Goal: Task Accomplishment & Management: Manage account settings

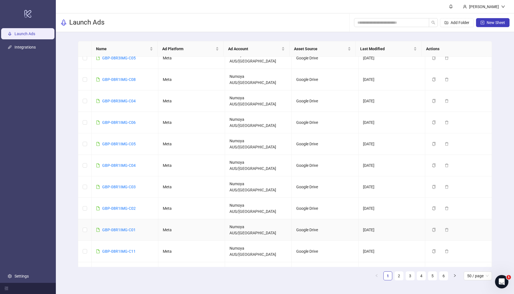
scroll to position [20, 0]
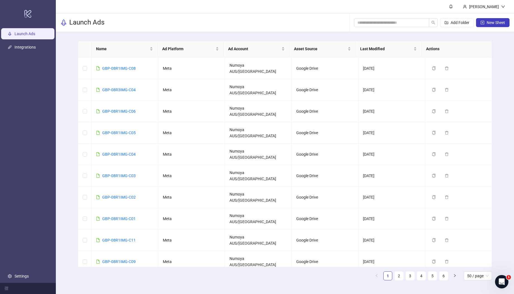
click at [145, 273] on td "GBP-08R2IMG-C03" at bounding box center [125, 283] width 67 height 21
drag, startPoint x: 141, startPoint y: 203, endPoint x: 103, endPoint y: 203, distance: 38.5
click at [103, 251] on td "GBP-08R1IMG-C09" at bounding box center [125, 261] width 67 height 21
copy link "GBP-08R1IMG-C09"
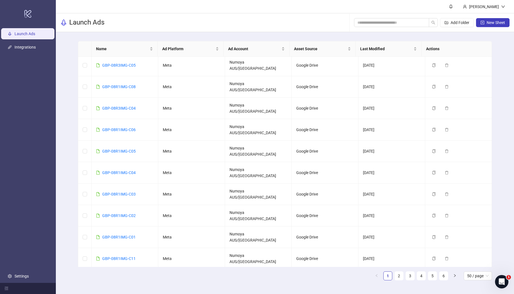
scroll to position [0, 0]
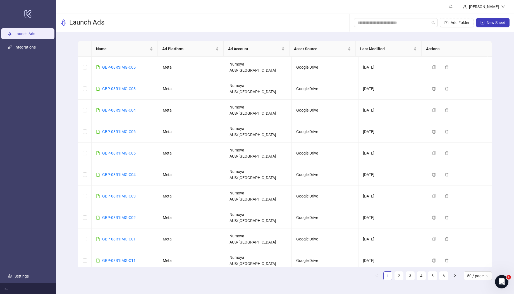
click at [432, 280] on icon "copy" at bounding box center [434, 282] width 4 height 4
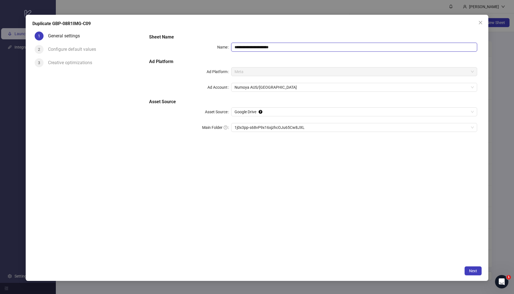
click at [290, 49] on input "**********" at bounding box center [354, 47] width 246 height 9
drag, startPoint x: 294, startPoint y: 47, endPoint x: 181, endPoint y: 38, distance: 113.4
click at [181, 38] on div "**********" at bounding box center [313, 86] width 332 height 109
paste input "text"
click at [257, 126] on span "1j0x3pp-s68vP9x16xjzhcOJu65Cw8JXL" at bounding box center [353, 127] width 239 height 8
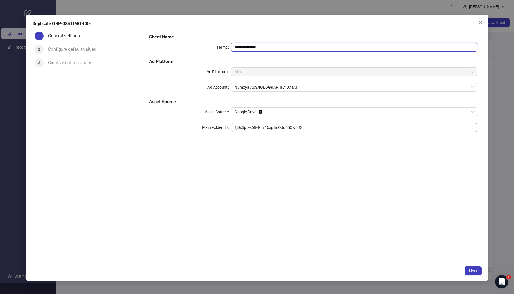
type input "**********"
click at [478, 272] on button "Next" at bounding box center [472, 271] width 17 height 9
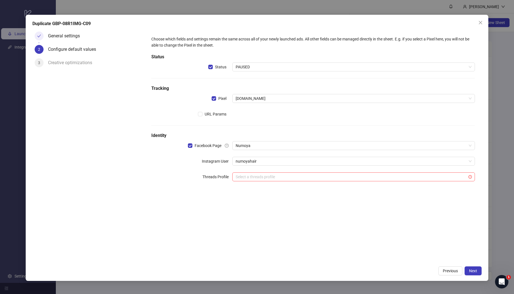
click at [325, 220] on div "Choose which fields and settings remain the same across all of your newly launc…" at bounding box center [313, 146] width 337 height 234
click at [471, 273] on span "Next" at bounding box center [473, 271] width 8 height 4
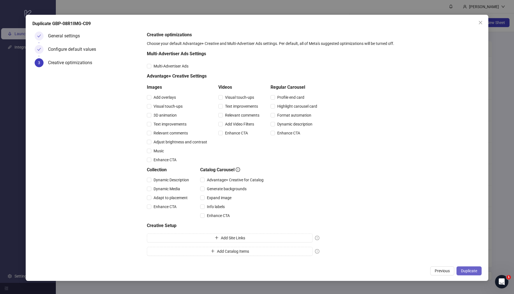
click at [466, 270] on span "Duplicate" at bounding box center [469, 271] width 16 height 4
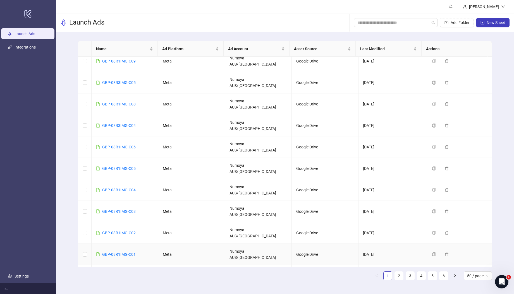
scroll to position [15, 0]
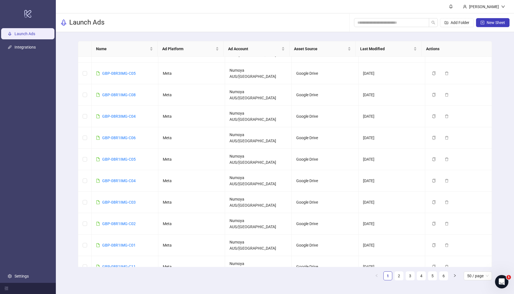
click at [445, 286] on icon "delete" at bounding box center [447, 288] width 4 height 4
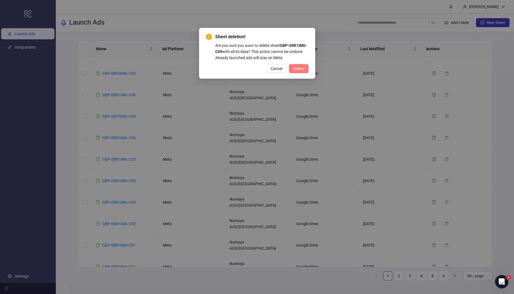
click at [302, 69] on span "Delete" at bounding box center [298, 68] width 11 height 4
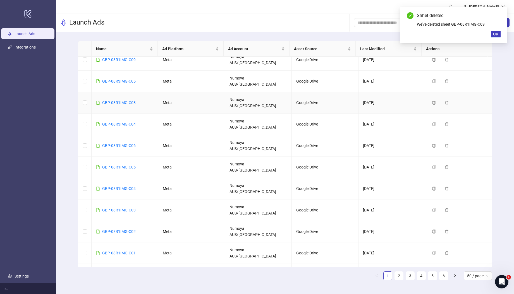
scroll to position [0, 0]
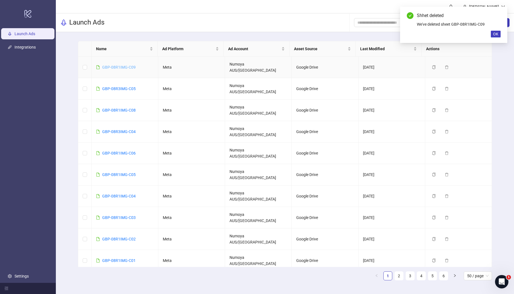
click at [123, 66] on link "GBP-08R1IMG-C09" at bounding box center [118, 67] width 33 height 4
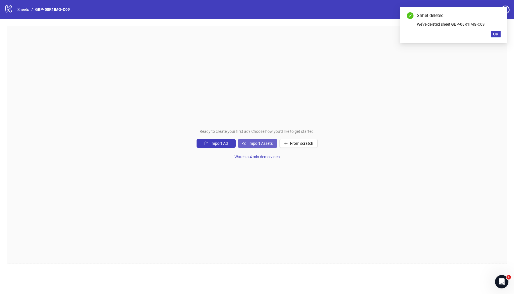
click at [254, 147] on button "Import Assets" at bounding box center [257, 143] width 39 height 9
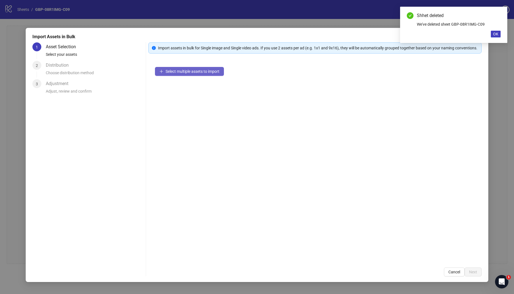
click at [198, 76] on button "Select multiple assets to import" at bounding box center [189, 71] width 69 height 9
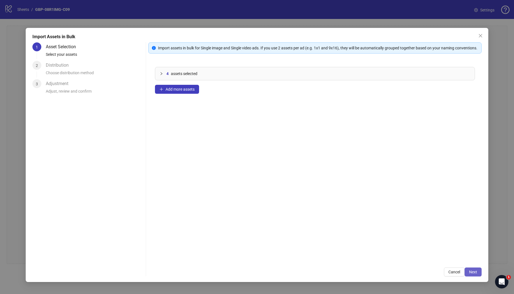
click at [473, 274] on span "Next" at bounding box center [473, 272] width 8 height 4
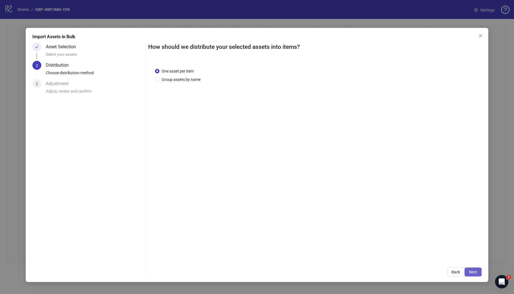
click at [473, 273] on span "Next" at bounding box center [473, 272] width 8 height 4
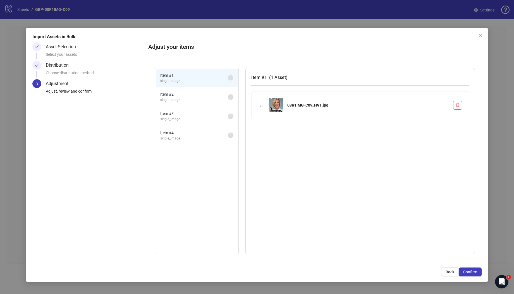
click at [473, 273] on span "Confirm" at bounding box center [470, 272] width 14 height 4
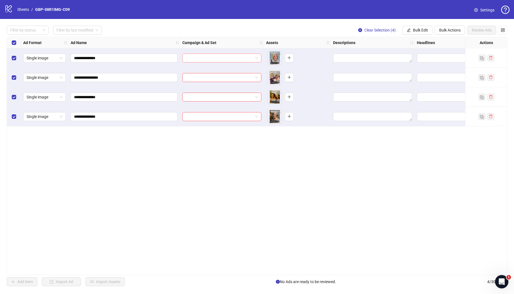
click at [228, 58] on input "search" at bounding box center [219, 58] width 67 height 8
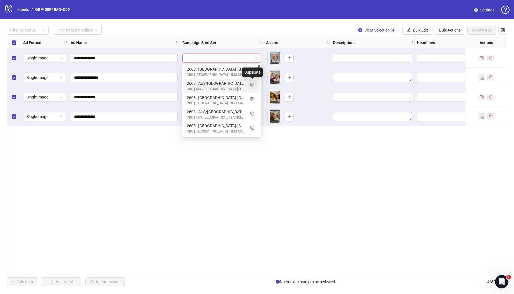
click at [252, 85] on img "button" at bounding box center [252, 85] width 4 height 4
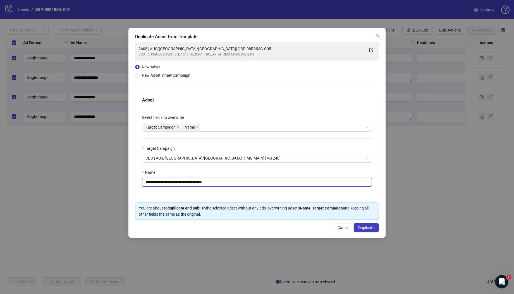
drag, startPoint x: 180, startPoint y: 182, endPoint x: 318, endPoint y: 192, distance: 137.9
click at [318, 192] on div "**********" at bounding box center [256, 154] width 243 height 92
paste input "text"
type input "**********"
click at [365, 229] on span "Duplicate" at bounding box center [366, 228] width 16 height 4
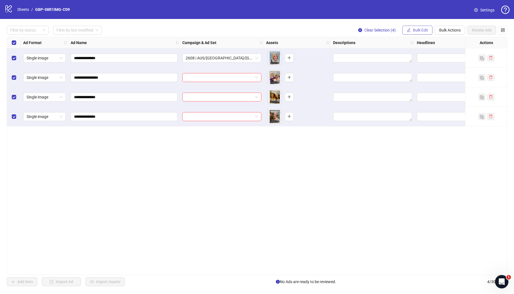
click at [419, 30] on span "Bulk Edit" at bounding box center [420, 30] width 15 height 4
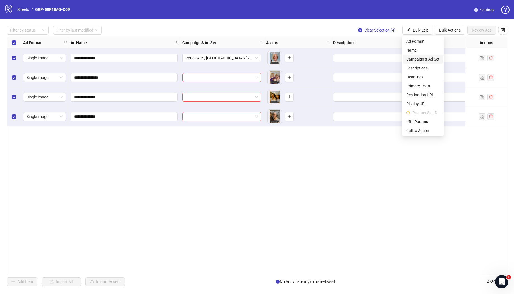
click at [421, 57] on span "Campaign & Ad Set" at bounding box center [422, 59] width 33 height 6
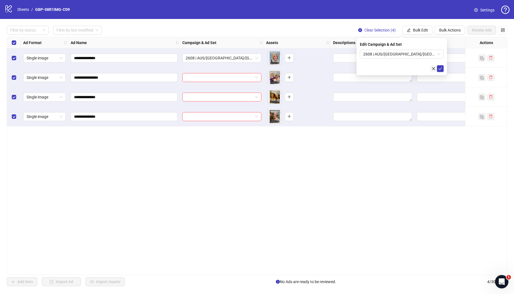
drag, startPoint x: 439, startPoint y: 69, endPoint x: 431, endPoint y: 72, distance: 8.9
click at [439, 69] on icon "check" at bounding box center [440, 69] width 4 height 4
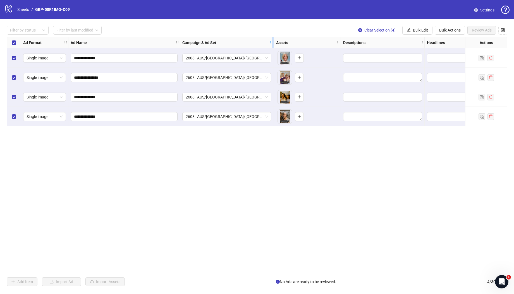
drag, startPoint x: 262, startPoint y: 44, endPoint x: 272, endPoint y: 47, distance: 10.4
click at [272, 47] on div "Resize Campaign & Ad Set column" at bounding box center [272, 42] width 1 height 11
click at [300, 56] on icon "plus" at bounding box center [299, 58] width 4 height 4
click at [299, 77] on icon "plus" at bounding box center [299, 77] width 0 height 3
click at [300, 96] on icon "plus" at bounding box center [299, 97] width 4 height 4
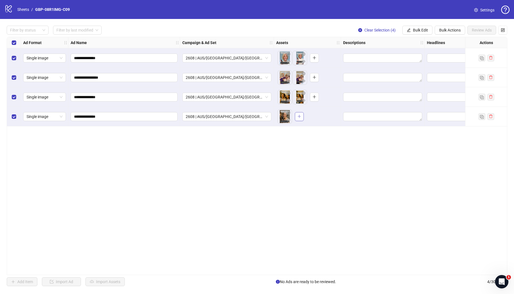
click at [298, 117] on icon "plus" at bounding box center [299, 116] width 4 height 4
click at [423, 31] on span "Bulk Edit" at bounding box center [420, 30] width 15 height 4
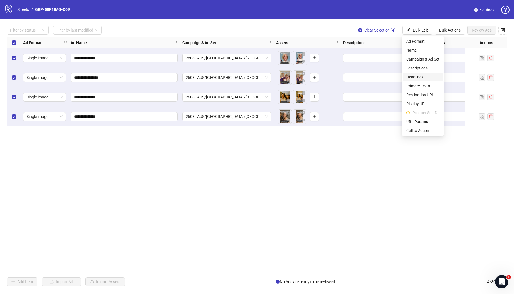
click at [421, 77] on span "Headlines" at bounding box center [422, 77] width 33 height 6
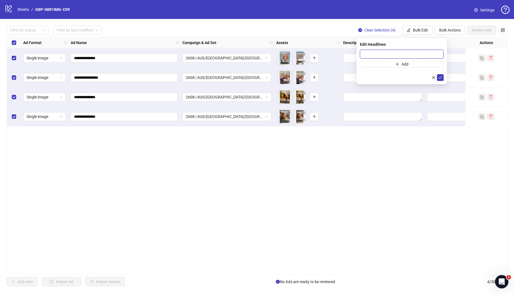
click at [375, 57] on input "text" at bounding box center [402, 54] width 84 height 9
paste input "*******"
type input "*******"
click at [397, 63] on icon "plus" at bounding box center [397, 64] width 4 height 4
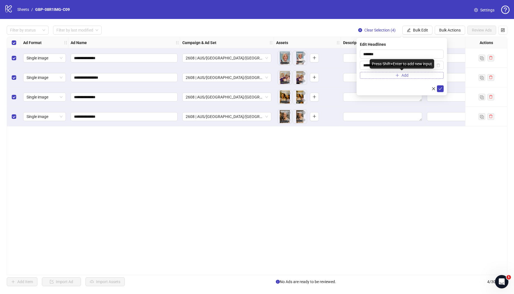
scroll to position [0, 33]
type input "**********"
click at [440, 90] on icon "check" at bounding box center [440, 89] width 4 height 4
click at [411, 29] on button "Bulk Edit" at bounding box center [417, 30] width 30 height 9
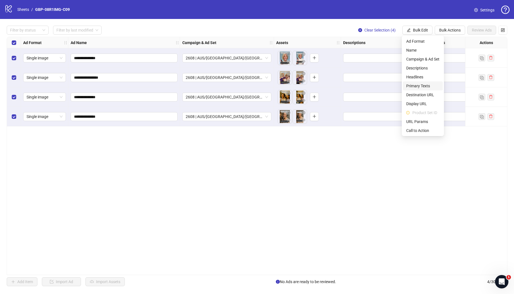
click at [423, 85] on span "Primary Texts" at bounding box center [422, 86] width 33 height 6
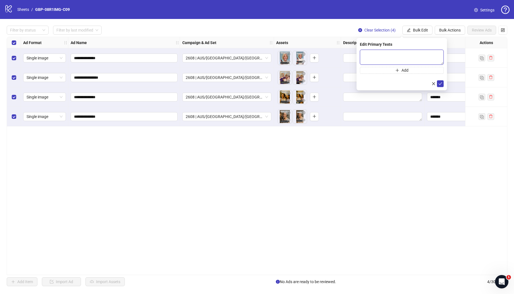
click at [392, 59] on textarea at bounding box center [402, 57] width 84 height 15
paste textarea "**********"
type textarea "**********"
click at [385, 71] on button "Add" at bounding box center [402, 70] width 84 height 7
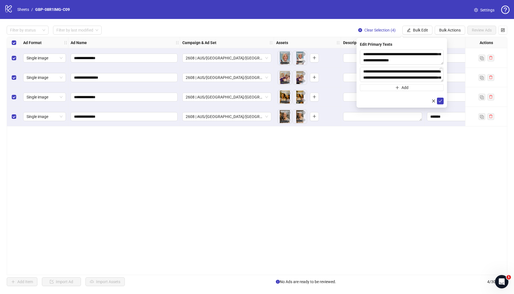
scroll to position [47, 0]
type textarea "**********"
click at [439, 100] on icon "check" at bounding box center [440, 101] width 4 height 4
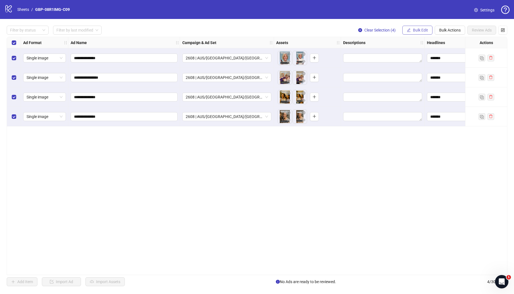
click at [416, 27] on button "Bulk Edit" at bounding box center [417, 30] width 30 height 9
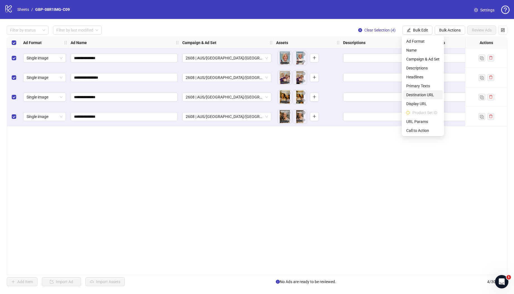
click at [417, 95] on span "Destination URL" at bounding box center [422, 95] width 33 height 6
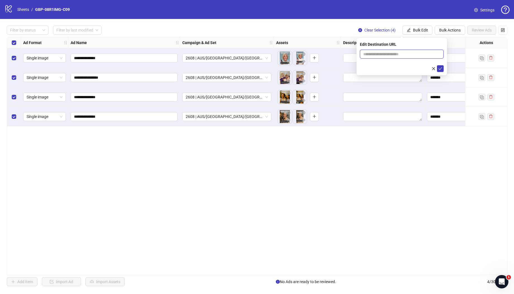
click at [370, 57] on input "text" at bounding box center [399, 54] width 73 height 6
paste input "**********"
type input "**********"
click at [442, 71] on button "submit" at bounding box center [440, 68] width 7 height 7
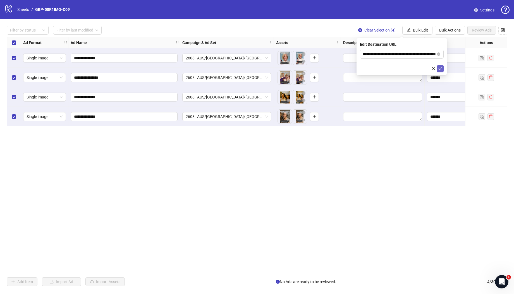
scroll to position [0, 0]
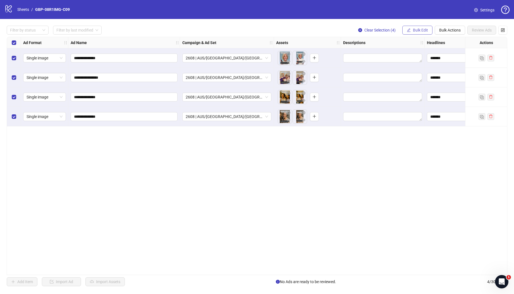
click at [428, 32] on button "Bulk Edit" at bounding box center [417, 30] width 30 height 9
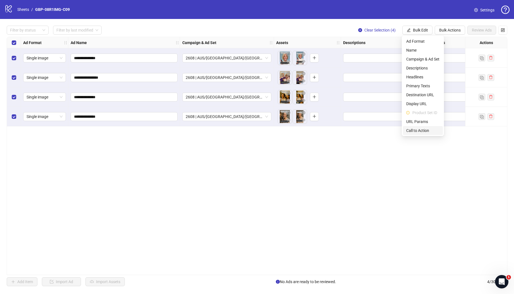
click at [416, 130] on span "Call to Action" at bounding box center [422, 131] width 33 height 6
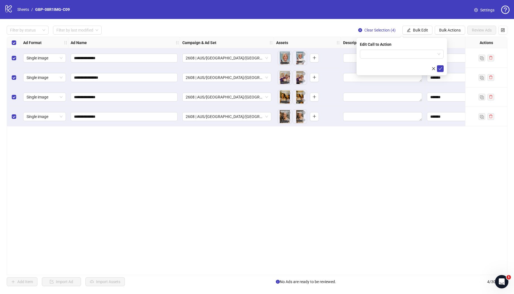
click at [385, 59] on form at bounding box center [402, 61] width 84 height 22
click at [385, 56] on input "search" at bounding box center [399, 54] width 72 height 8
type input "****"
click at [377, 64] on div "Shop now" at bounding box center [401, 65] width 75 height 6
click at [439, 68] on icon "check" at bounding box center [440, 68] width 4 height 3
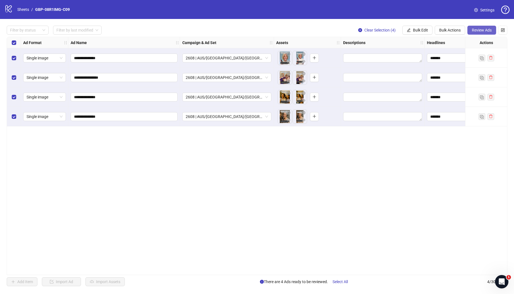
click at [480, 30] on span "Review Ads" at bounding box center [482, 30] width 20 height 4
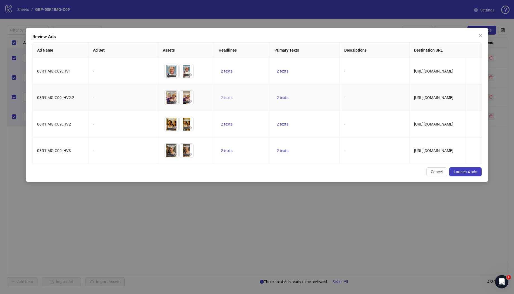
click at [223, 97] on span "2 texts" at bounding box center [227, 97] width 12 height 4
click at [313, 96] on icon "caret-right" at bounding box center [314, 95] width 4 height 4
click at [312, 141] on td "2 texts" at bounding box center [305, 151] width 70 height 27
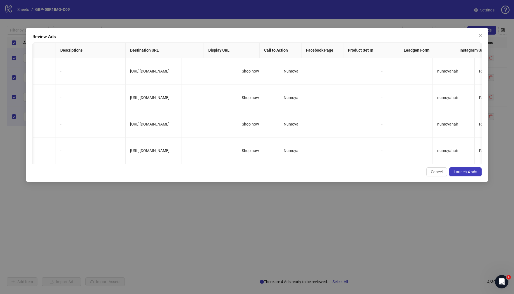
scroll to position [0, 513]
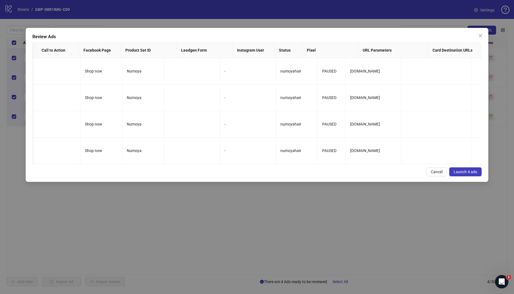
click at [476, 174] on span "Launch 4 ads" at bounding box center [465, 172] width 23 height 4
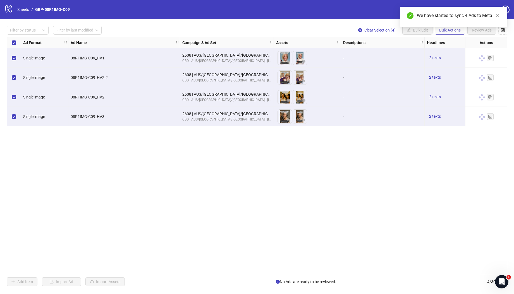
click at [450, 32] on span "Bulk Actions" at bounding box center [449, 30] width 21 height 4
click at [457, 57] on span "Duplicate with assets" at bounding box center [457, 59] width 38 height 6
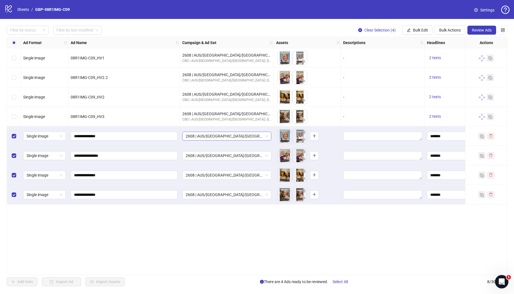
click at [203, 134] on span "2608 | AUS/[GEOGRAPHIC_DATA]/[GEOGRAPHIC_DATA]| GBP-08R1IMG-C09" at bounding box center [227, 136] width 82 height 8
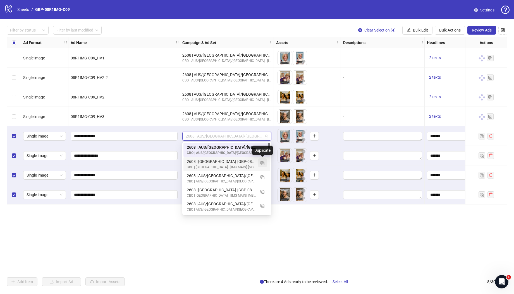
click at [263, 163] on img "button" at bounding box center [262, 163] width 4 height 4
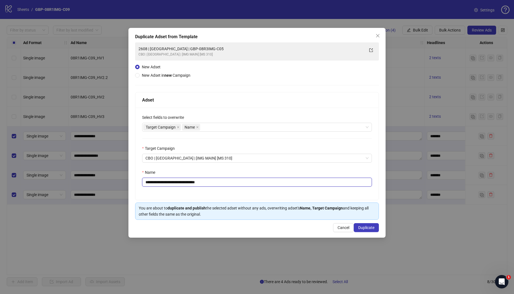
drag, startPoint x: 168, startPoint y: 183, endPoint x: 286, endPoint y: 189, distance: 117.6
click at [286, 189] on div "**********" at bounding box center [256, 154] width 243 height 92
paste input "text"
type input "**********"
click at [367, 227] on span "Duplicate" at bounding box center [366, 228] width 16 height 4
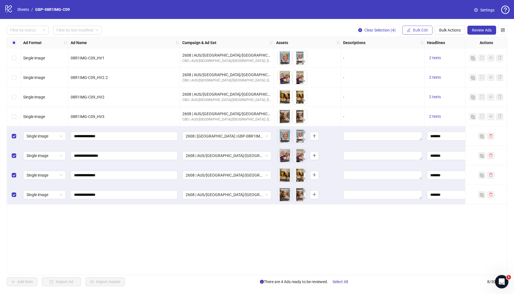
click at [410, 29] on button "Bulk Edit" at bounding box center [417, 30] width 30 height 9
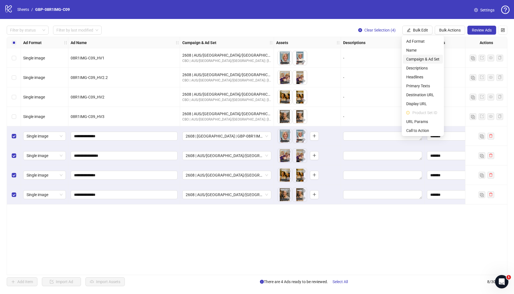
click at [423, 58] on span "Campaign & Ad Set" at bounding box center [422, 59] width 33 height 6
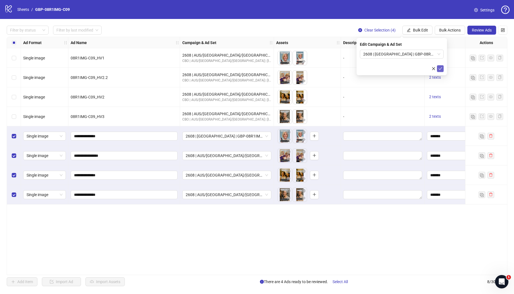
click at [442, 69] on icon "check" at bounding box center [440, 69] width 4 height 4
click at [421, 30] on span "Bulk Edit" at bounding box center [420, 30] width 15 height 4
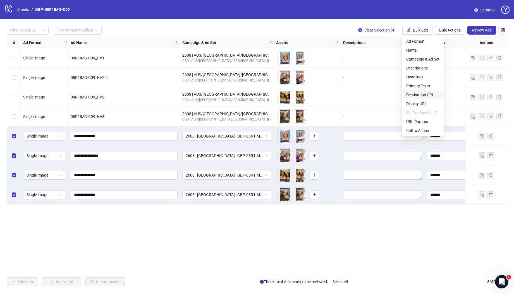
click at [427, 95] on span "Destination URL" at bounding box center [422, 95] width 33 height 6
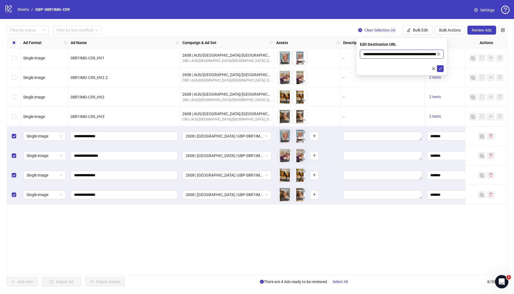
click at [378, 53] on input "**********" at bounding box center [399, 54] width 73 height 6
paste input "**********"
type input "**********"
click at [437, 65] on button "submit" at bounding box center [440, 68] width 7 height 7
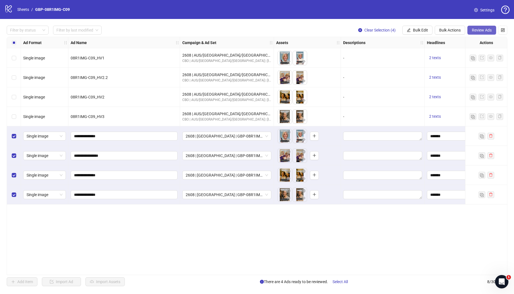
click at [482, 34] on button "Review Ads" at bounding box center [481, 30] width 29 height 9
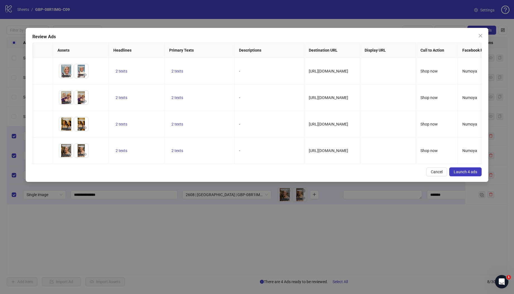
scroll to position [0, 0]
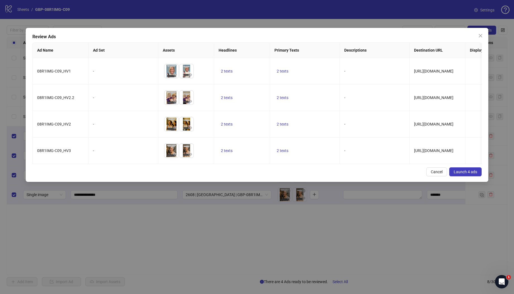
click at [472, 174] on span "Launch 4 ads" at bounding box center [465, 172] width 23 height 4
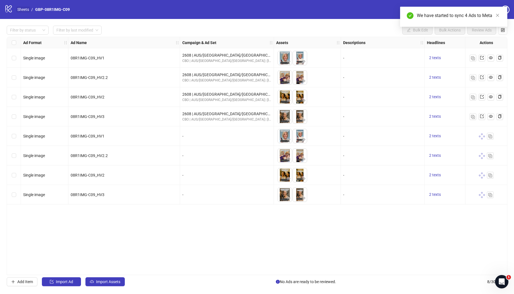
click at [20, 11] on link "Sheets" at bounding box center [23, 9] width 14 height 6
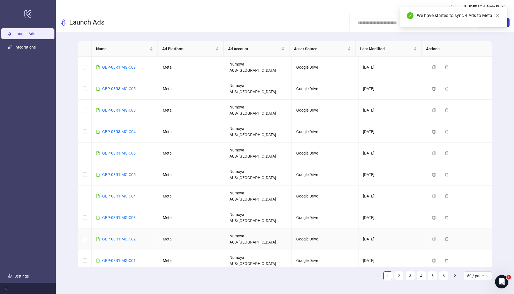
scroll to position [14, 0]
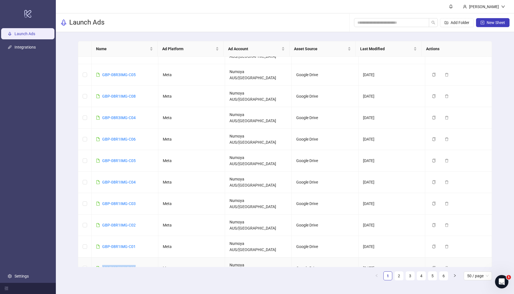
drag, startPoint x: 138, startPoint y: 208, endPoint x: 103, endPoint y: 210, distance: 34.9
click at [103, 258] on td "GBP-08R1IMG-C11" at bounding box center [125, 268] width 67 height 21
copy link "GBP-08R1IMG-C11"
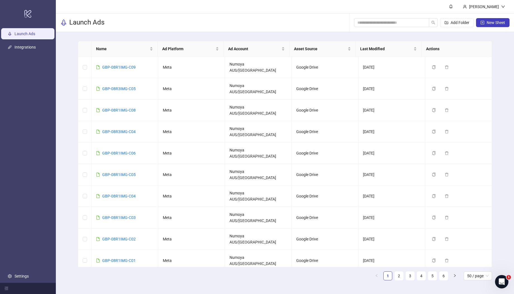
scroll to position [11, 0]
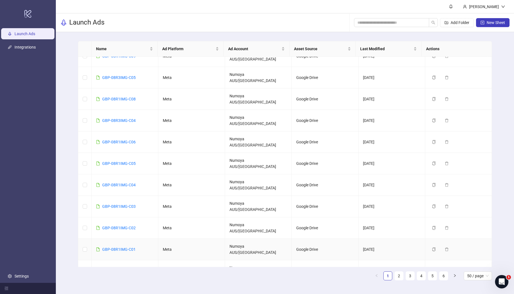
click at [142, 260] on td "GBP-08R1IMG-C11" at bounding box center [125, 270] width 67 height 21
drag, startPoint x: 139, startPoint y: 215, endPoint x: 103, endPoint y: 212, distance: 36.4
click at [103, 260] on td "GBP-08R1IMG-C11" at bounding box center [125, 270] width 67 height 21
copy link "GBP-08R1IMG-C11"
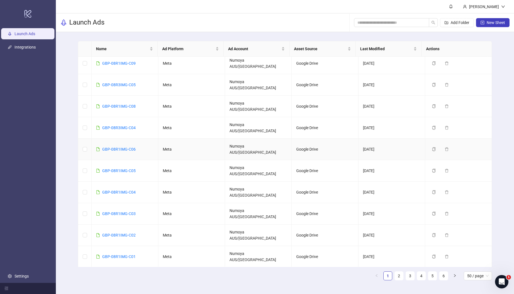
scroll to position [0, 0]
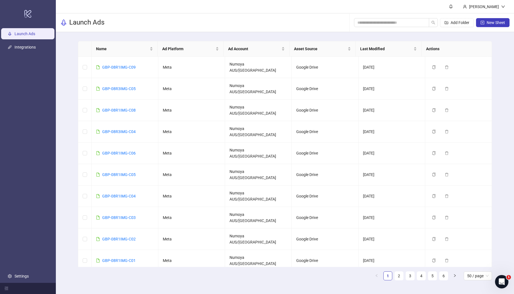
click at [432, 280] on icon "copy" at bounding box center [434, 282] width 4 height 4
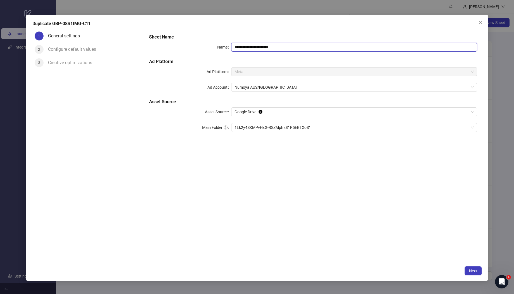
click at [294, 51] on input "**********" at bounding box center [354, 47] width 246 height 9
drag, startPoint x: 298, startPoint y: 51, endPoint x: 196, endPoint y: 43, distance: 101.9
click at [196, 43] on div "**********" at bounding box center [313, 47] width 328 height 9
paste input "text"
click at [308, 130] on span "1Lk2y4SKMPvHxG-RSZMphE81R5EBTXoS1" at bounding box center [353, 127] width 239 height 8
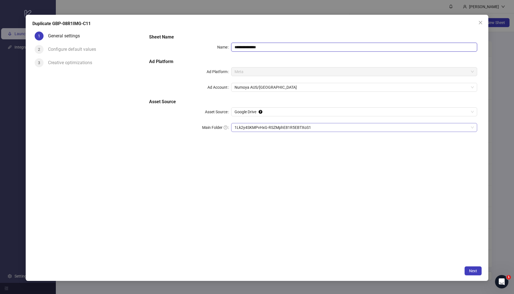
type input "**********"
click at [472, 274] on button "Next" at bounding box center [472, 271] width 17 height 9
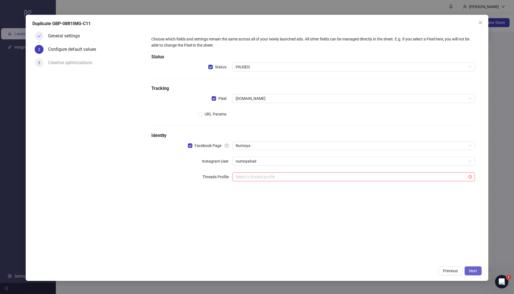
click at [469, 269] on span "Next" at bounding box center [473, 271] width 8 height 4
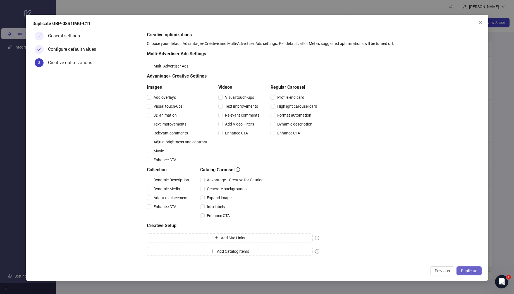
click at [474, 272] on span "Duplicate" at bounding box center [469, 271] width 16 height 4
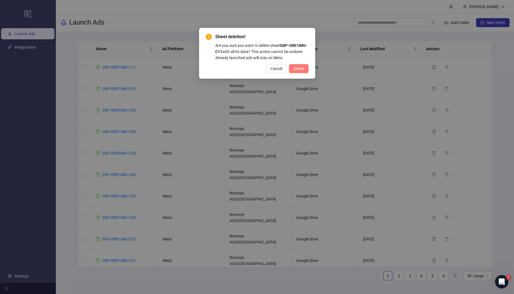
click at [302, 70] on span "Delete" at bounding box center [298, 68] width 11 height 4
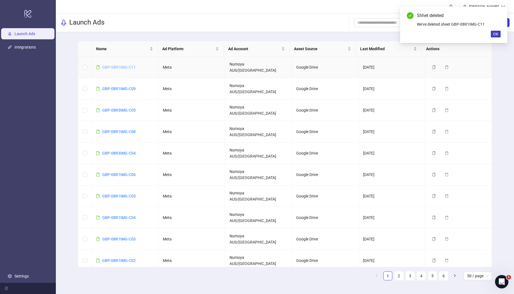
click at [119, 65] on link "GBP-08R1IMG-C11" at bounding box center [118, 67] width 33 height 4
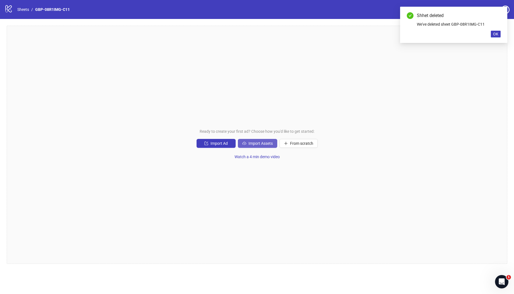
click at [262, 143] on span "Import Assets" at bounding box center [260, 143] width 24 height 4
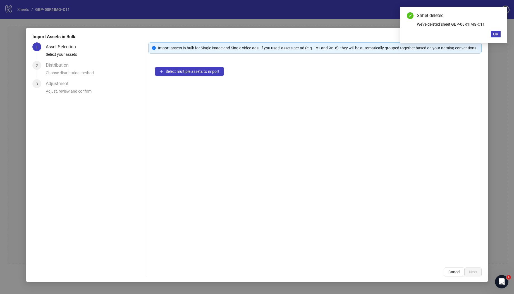
click at [207, 82] on div "Select multiple assets to import" at bounding box center [314, 160] width 333 height 201
click at [207, 74] on span "Select multiple assets to import" at bounding box center [193, 71] width 54 height 4
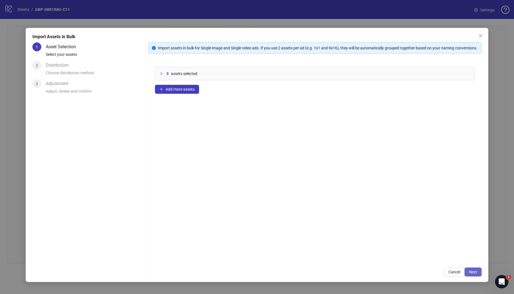
click at [474, 274] on span "Next" at bounding box center [473, 272] width 8 height 4
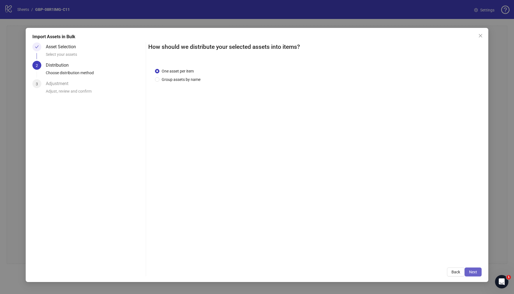
click at [472, 268] on button "Next" at bounding box center [472, 272] width 17 height 9
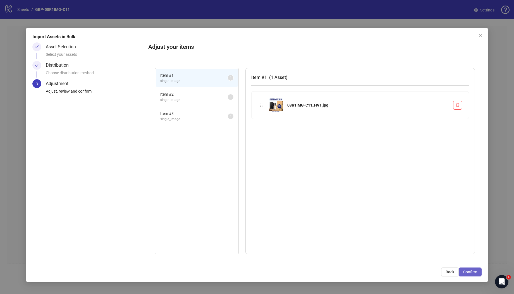
click at [471, 273] on span "Confirm" at bounding box center [470, 272] width 14 height 4
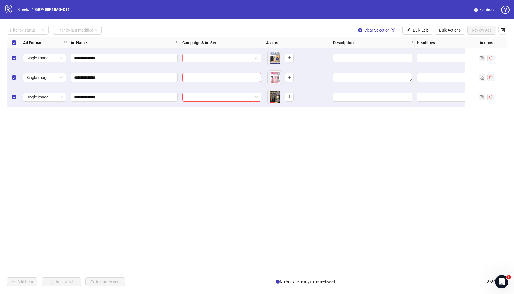
click at [214, 59] on input "search" at bounding box center [219, 58] width 67 height 8
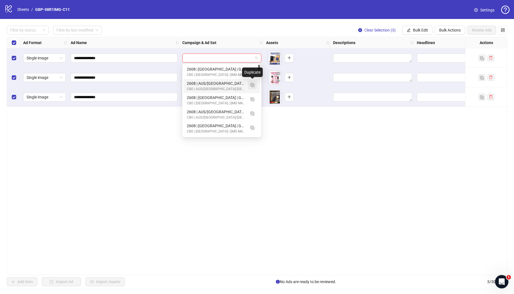
click at [252, 84] on img "button" at bounding box center [252, 85] width 4 height 4
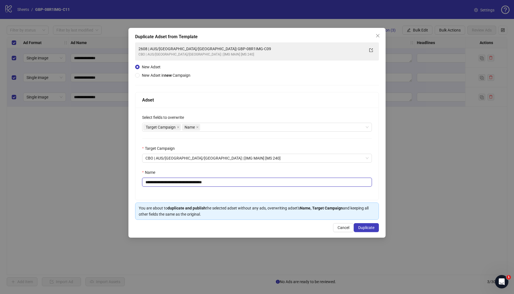
drag, startPoint x: 180, startPoint y: 184, endPoint x: 263, endPoint y: 190, distance: 83.1
click at [263, 190] on div "**********" at bounding box center [256, 154] width 243 height 92
paste input "text"
type input "**********"
click at [371, 227] on span "Duplicate" at bounding box center [366, 228] width 16 height 4
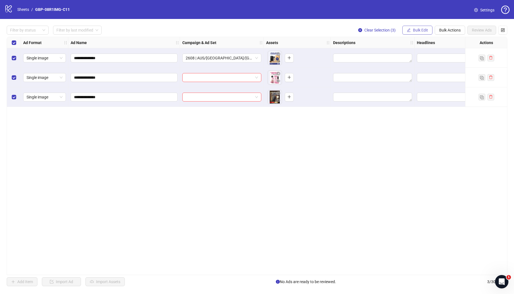
click at [413, 30] on span "Bulk Edit" at bounding box center [420, 30] width 15 height 4
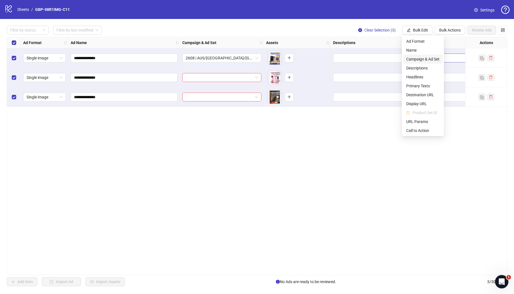
click at [433, 58] on span "Campaign & Ad Set" at bounding box center [422, 59] width 33 height 6
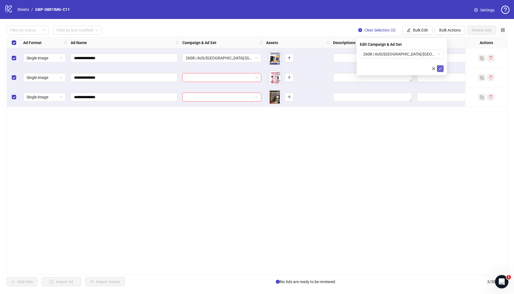
click at [442, 68] on icon "check" at bounding box center [440, 69] width 4 height 4
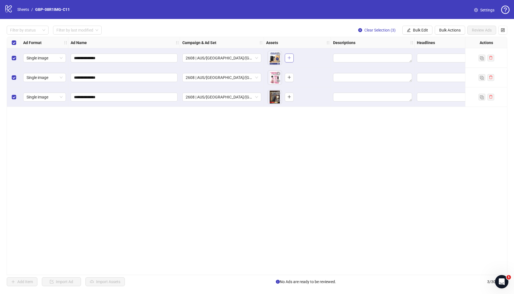
click at [291, 60] on span "button" at bounding box center [289, 58] width 4 height 4
click at [289, 81] on button "button" at bounding box center [289, 77] width 9 height 9
click at [292, 94] on button "button" at bounding box center [289, 97] width 9 height 9
click at [426, 29] on span "Bulk Edit" at bounding box center [420, 30] width 15 height 4
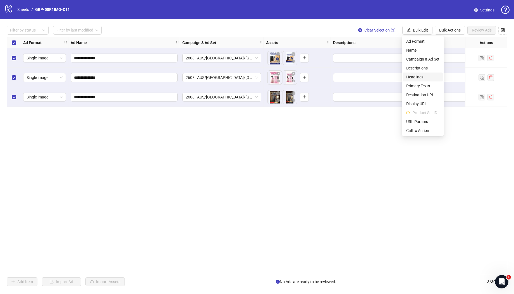
click at [424, 77] on span "Headlines" at bounding box center [422, 77] width 33 height 6
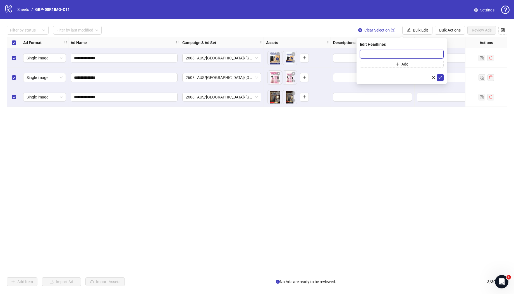
click at [370, 56] on input "text" at bounding box center [402, 54] width 84 height 9
paste input "*******"
type input "*******"
click at [382, 65] on button "Add" at bounding box center [402, 64] width 84 height 7
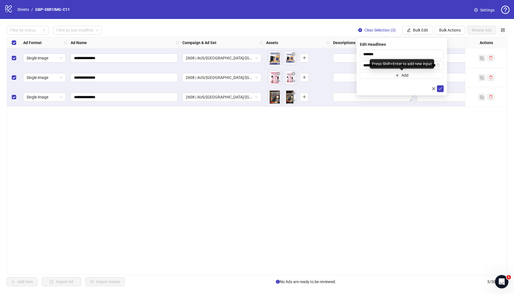
scroll to position [0, 38]
type input "**********"
click at [439, 88] on icon "check" at bounding box center [440, 89] width 4 height 4
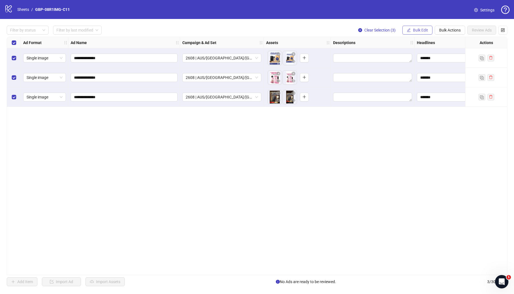
click at [422, 31] on span "Bulk Edit" at bounding box center [420, 30] width 15 height 4
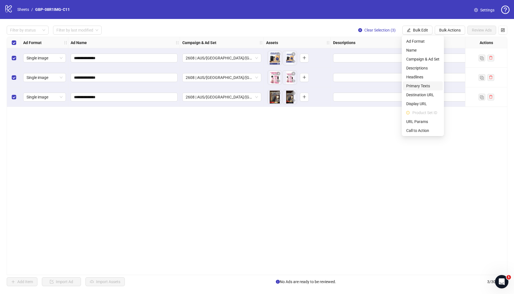
click at [422, 84] on span "Primary Texts" at bounding box center [422, 86] width 33 height 6
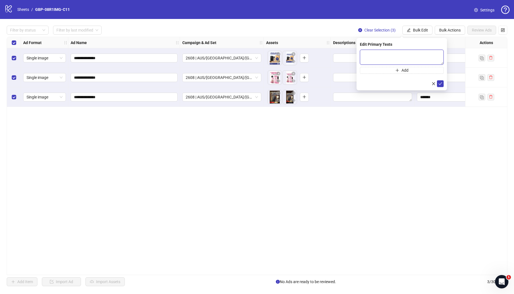
click at [401, 60] on textarea at bounding box center [402, 57] width 84 height 15
paste textarea "**********"
type textarea "**********"
click at [398, 70] on icon "plus" at bounding box center [396, 70] width 3 height 0
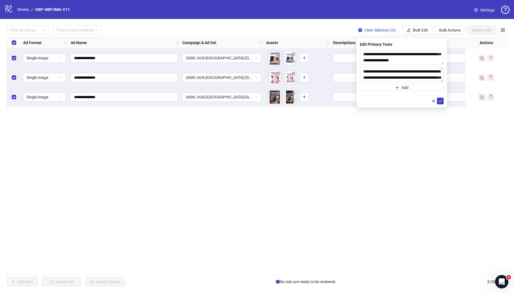
scroll to position [47, 0]
type textarea "**********"
click at [440, 101] on icon "check" at bounding box center [440, 101] width 4 height 4
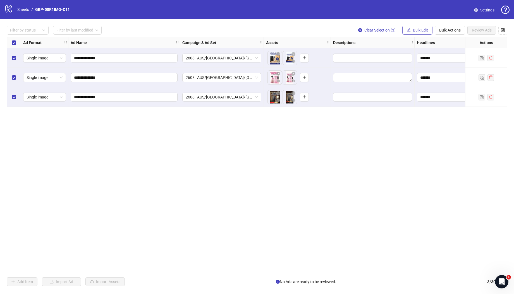
click at [421, 29] on span "Bulk Edit" at bounding box center [420, 30] width 15 height 4
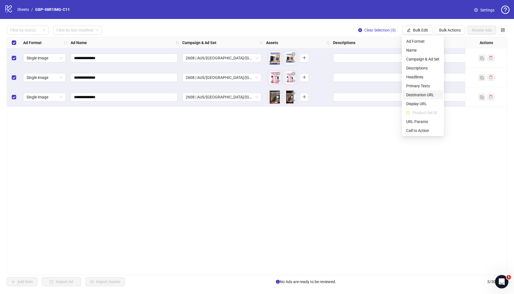
click at [429, 96] on span "Destination URL" at bounding box center [422, 95] width 33 height 6
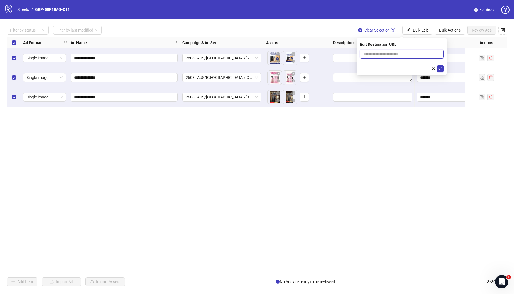
click at [376, 55] on input "text" at bounding box center [399, 54] width 73 height 6
paste input "**********"
type input "**********"
click at [441, 70] on icon "check" at bounding box center [440, 69] width 4 height 4
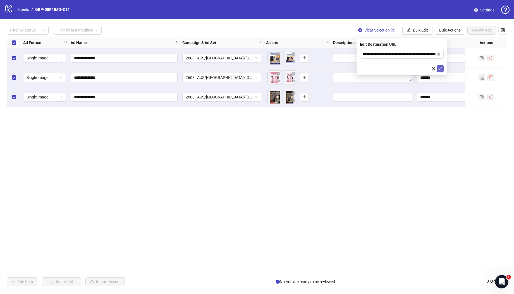
scroll to position [0, 0]
click at [422, 31] on span "Bulk Edit" at bounding box center [420, 30] width 15 height 4
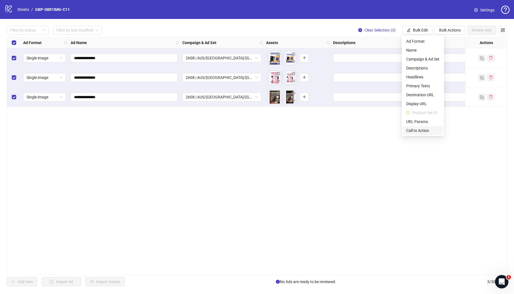
click at [413, 131] on span "Call to Action" at bounding box center [422, 131] width 33 height 6
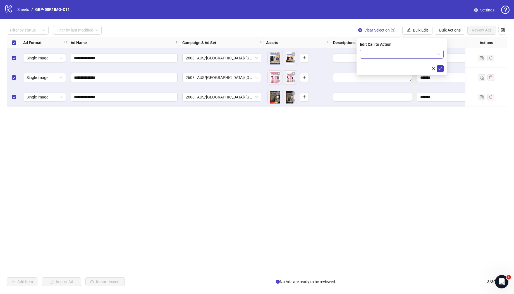
click at [409, 51] on input "search" at bounding box center [399, 54] width 72 height 8
type input "****"
click at [399, 63] on div "Shop now" at bounding box center [401, 65] width 75 height 6
click at [438, 68] on icon "check" at bounding box center [440, 69] width 4 height 4
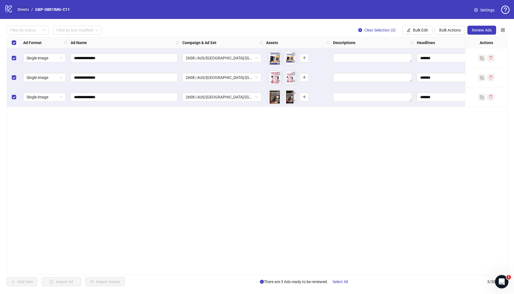
click at [21, 9] on link "Sheets" at bounding box center [23, 9] width 14 height 6
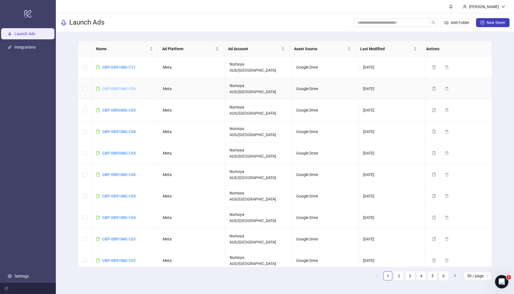
click at [126, 87] on link "GBP-08R1IMG-C09" at bounding box center [118, 89] width 33 height 4
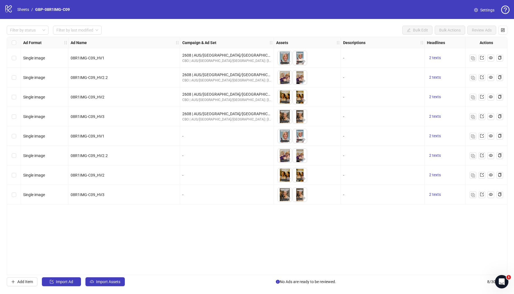
click at [270, 272] on div "Ad Format Ad Name Campaign & Ad Set Assets Descriptions Headlines Primary Texts…" at bounding box center [257, 156] width 500 height 238
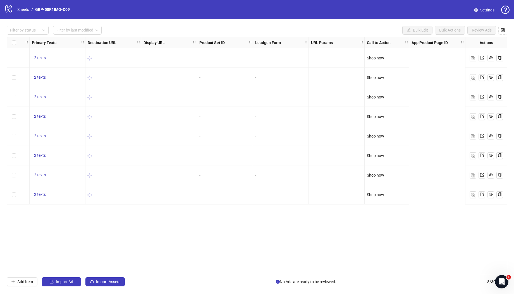
scroll to position [0, 320]
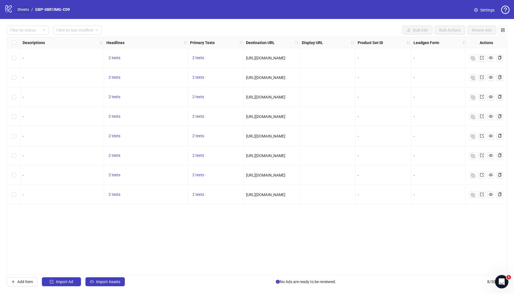
click at [21, 11] on link "Sheets" at bounding box center [23, 9] width 14 height 6
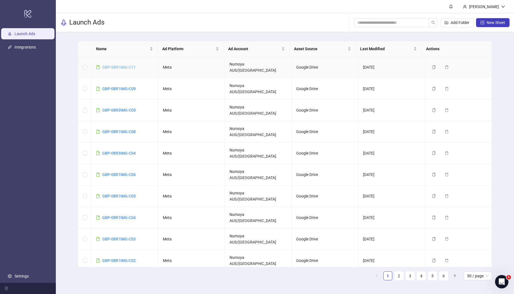
click at [119, 65] on link "GBP-08R1IMG-C11" at bounding box center [118, 67] width 33 height 4
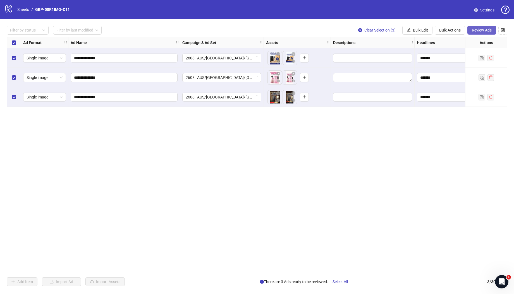
click at [475, 31] on span "Review Ads" at bounding box center [482, 30] width 20 height 4
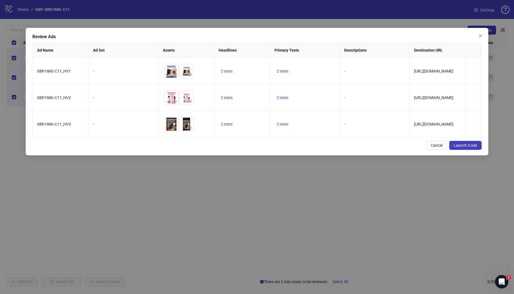
click at [460, 148] on span "Launch 3 ads" at bounding box center [465, 145] width 23 height 4
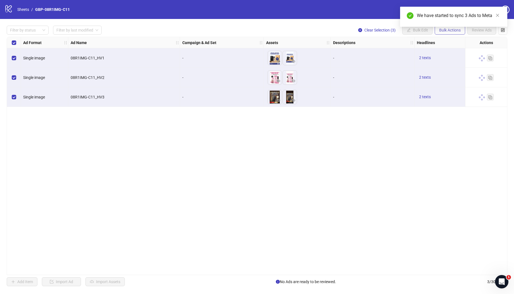
click at [451, 32] on button "Bulk Actions" at bounding box center [450, 30] width 30 height 9
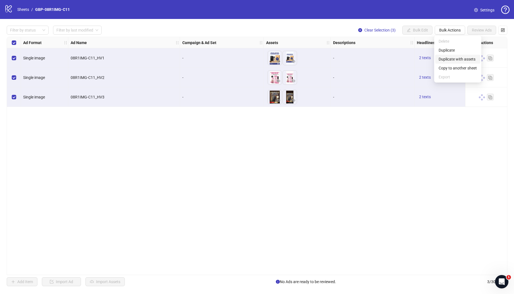
click at [457, 58] on span "Duplicate with assets" at bounding box center [457, 59] width 38 height 6
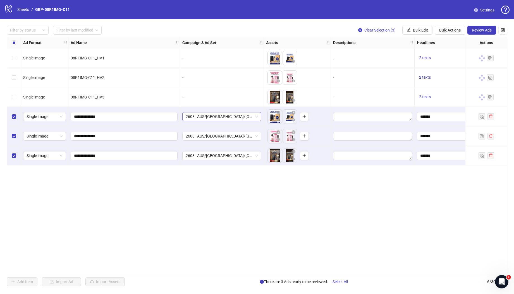
click at [218, 116] on span "2608 | AUS/[GEOGRAPHIC_DATA]/[GEOGRAPHIC_DATA]| GBP-08R1IMG-C11" at bounding box center [222, 116] width 72 height 8
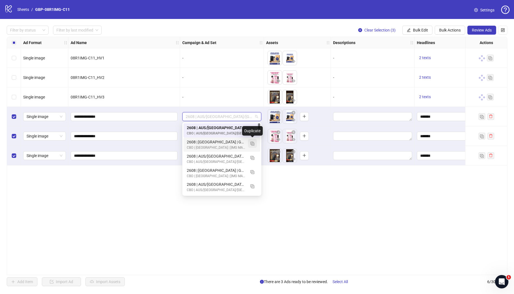
click at [253, 145] on img "button" at bounding box center [252, 144] width 4 height 4
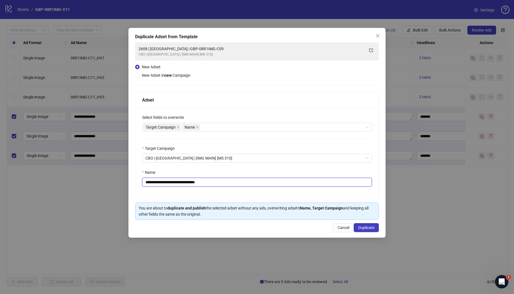
drag, startPoint x: 168, startPoint y: 184, endPoint x: 274, endPoint y: 186, distance: 106.4
click at [274, 186] on input "**********" at bounding box center [257, 182] width 230 height 9
paste input "text"
type input "**********"
click at [364, 229] on span "Duplicate" at bounding box center [366, 228] width 16 height 4
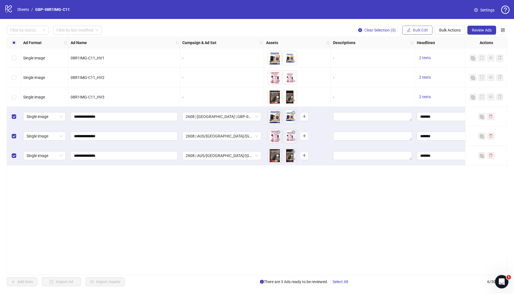
click at [409, 31] on icon "edit" at bounding box center [409, 30] width 4 height 4
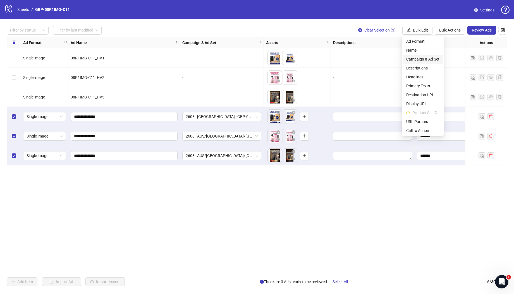
click at [423, 57] on span "Campaign & Ad Set" at bounding box center [422, 59] width 33 height 6
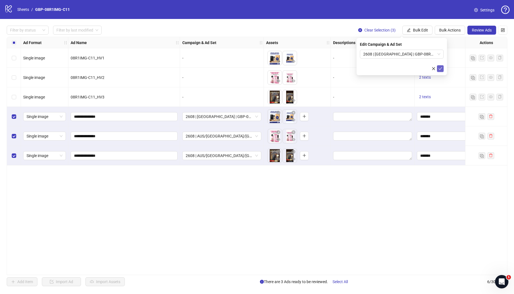
click at [437, 68] on button "submit" at bounding box center [440, 68] width 7 height 7
drag, startPoint x: 415, startPoint y: 31, endPoint x: 421, endPoint y: 62, distance: 31.0
click at [415, 31] on span "Bulk Edit" at bounding box center [420, 30] width 15 height 4
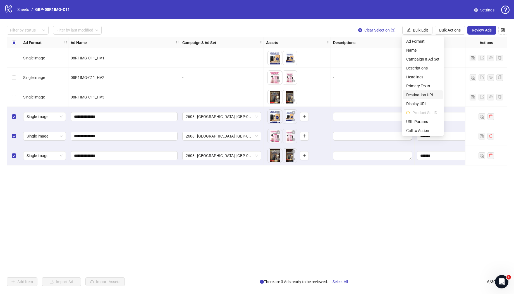
click at [428, 95] on span "Destination URL" at bounding box center [422, 95] width 33 height 6
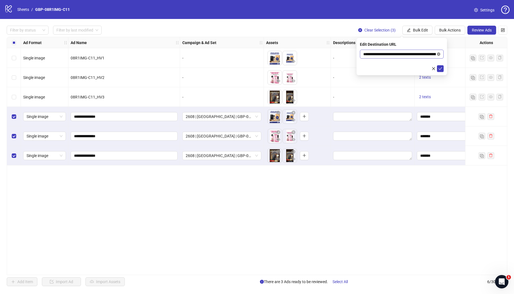
click at [439, 54] on icon "close-circle" at bounding box center [438, 53] width 3 height 3
click at [413, 54] on input "text" at bounding box center [399, 54] width 73 height 6
paste input "**********"
type input "**********"
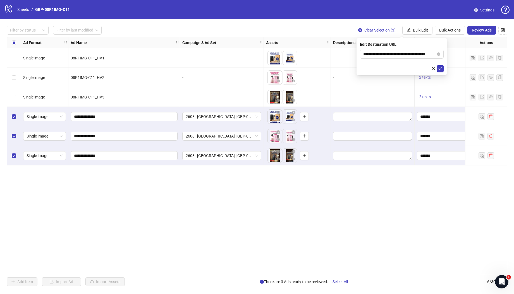
drag, startPoint x: 438, startPoint y: 67, endPoint x: 426, endPoint y: 78, distance: 16.0
click at [438, 67] on icon "check" at bounding box center [440, 69] width 4 height 4
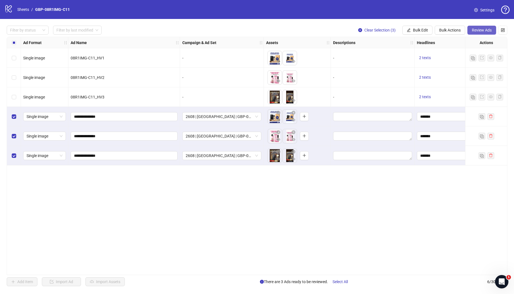
click at [488, 33] on button "Review Ads" at bounding box center [481, 30] width 29 height 9
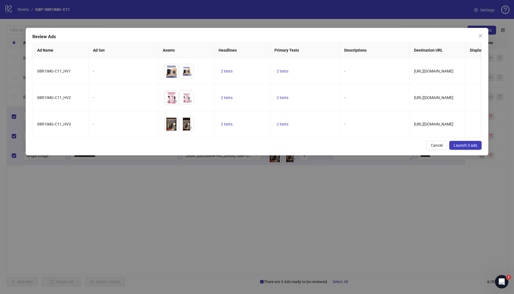
drag, startPoint x: 459, startPoint y: 150, endPoint x: 441, endPoint y: 148, distance: 18.8
click at [459, 148] on span "Launch 3 ads" at bounding box center [465, 145] width 23 height 4
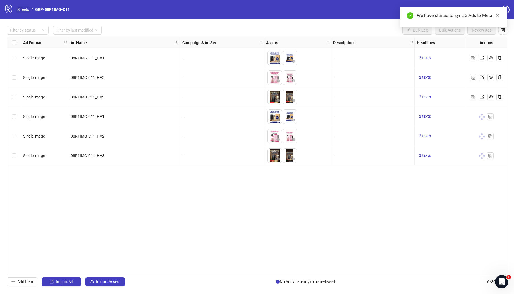
click at [24, 9] on link "Sheets" at bounding box center [23, 9] width 14 height 6
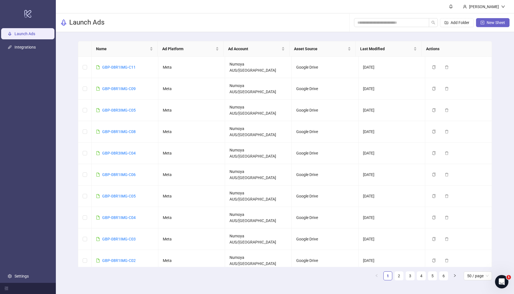
click at [484, 25] on button "New Sheet" at bounding box center [492, 22] width 33 height 9
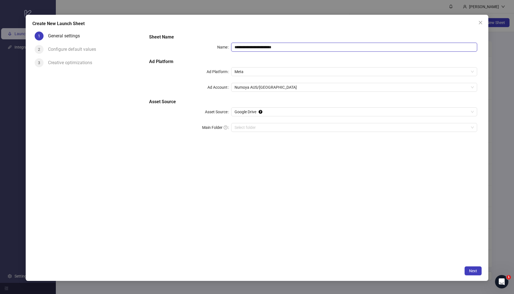
drag, startPoint x: 304, startPoint y: 48, endPoint x: 183, endPoint y: 40, distance: 122.2
click at [183, 40] on div "**********" at bounding box center [313, 86] width 332 height 109
paste input "text"
type input "**********"
click at [269, 126] on input "Main Folder" at bounding box center [351, 127] width 234 height 8
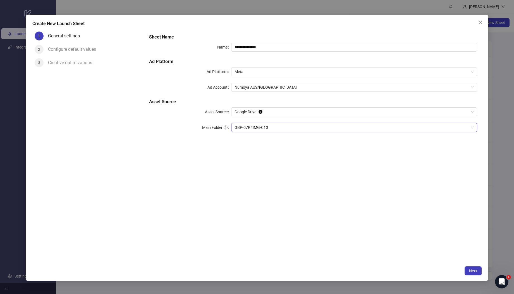
click at [311, 208] on div "**********" at bounding box center [313, 146] width 337 height 234
click at [467, 271] on button "Next" at bounding box center [472, 271] width 17 height 9
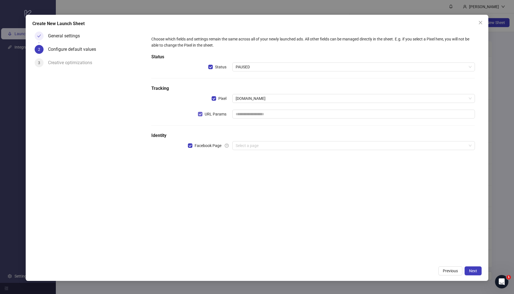
click at [201, 116] on label "URL Params" at bounding box center [213, 114] width 31 height 6
drag, startPoint x: 256, startPoint y: 148, endPoint x: 256, endPoint y: 157, distance: 8.7
click at [256, 148] on input "search" at bounding box center [351, 145] width 231 height 8
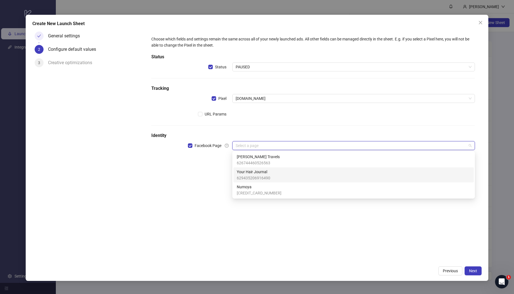
click at [256, 173] on span "Your Hair Journal" at bounding box center [253, 172] width 33 height 6
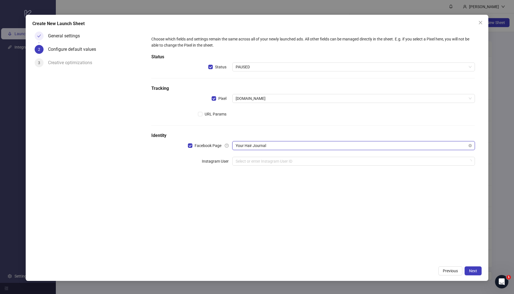
click at [259, 149] on span "Your Hair Journal" at bounding box center [354, 145] width 236 height 8
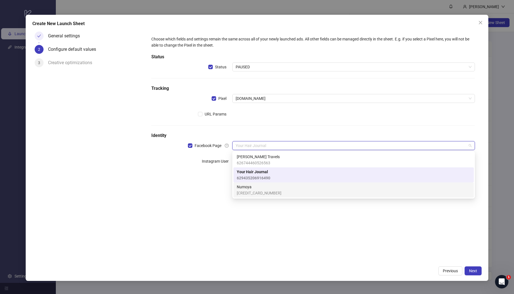
click at [256, 188] on span "Numoya" at bounding box center [259, 187] width 45 height 6
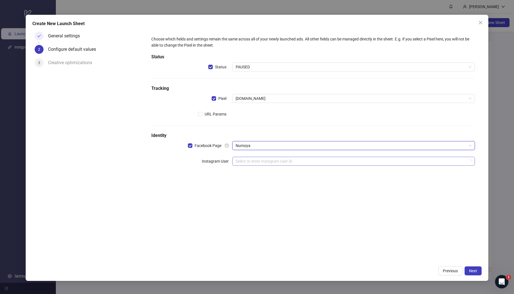
click at [245, 164] on input "search" at bounding box center [351, 161] width 231 height 8
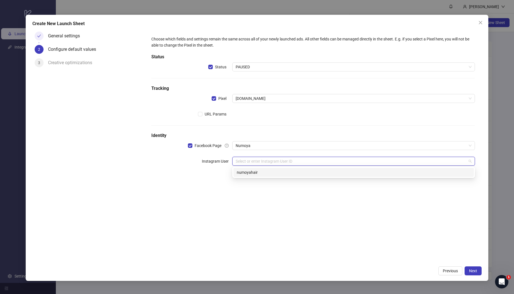
click at [256, 173] on div "numoyahair" at bounding box center [354, 172] width 234 height 6
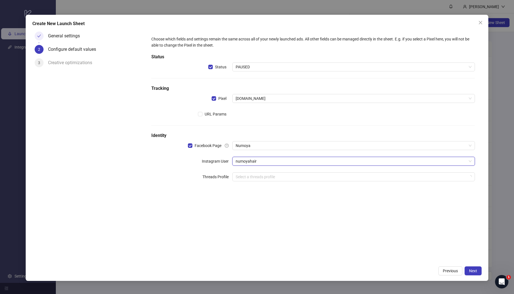
click at [269, 208] on div "Choose which fields and settings remain the same across all of your newly launc…" at bounding box center [313, 146] width 337 height 234
click at [474, 271] on span "Next" at bounding box center [473, 271] width 8 height 4
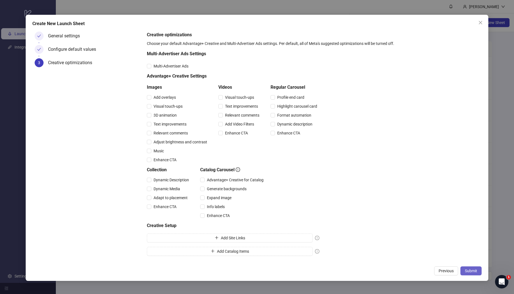
click at [463, 268] on button "Submit" at bounding box center [470, 271] width 21 height 9
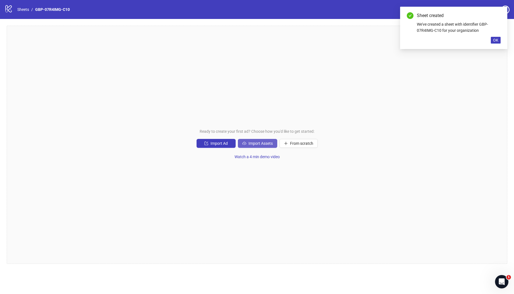
click at [268, 145] on span "Import Assets" at bounding box center [260, 143] width 24 height 4
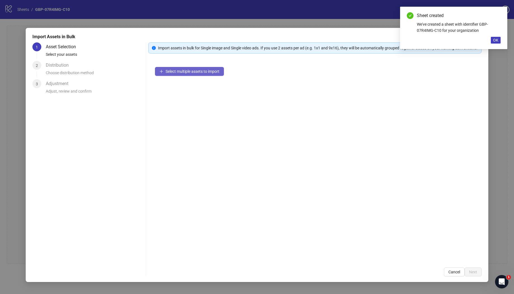
click at [191, 76] on button "Select multiple assets to import" at bounding box center [189, 71] width 69 height 9
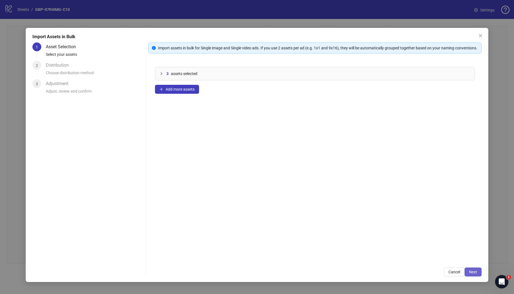
click at [473, 269] on button "Next" at bounding box center [472, 272] width 17 height 9
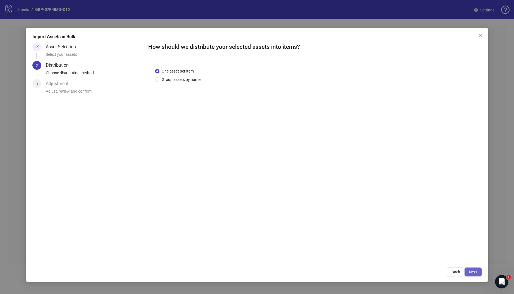
click at [472, 271] on span "Next" at bounding box center [473, 272] width 8 height 4
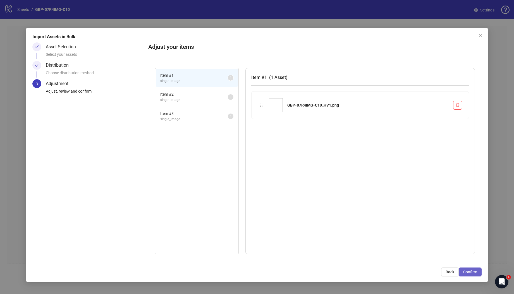
click at [471, 273] on span "Confirm" at bounding box center [470, 272] width 14 height 4
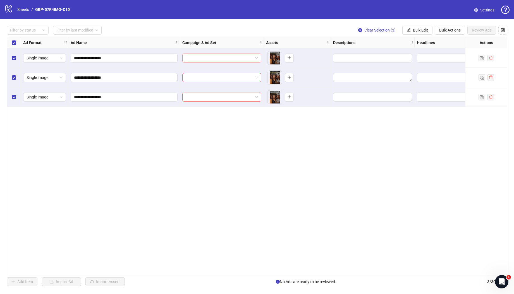
click at [218, 60] on input "search" at bounding box center [219, 58] width 67 height 8
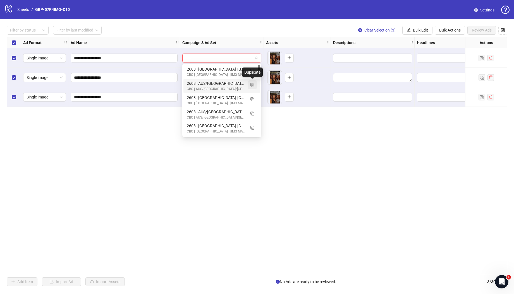
click at [252, 85] on img "button" at bounding box center [252, 85] width 4 height 4
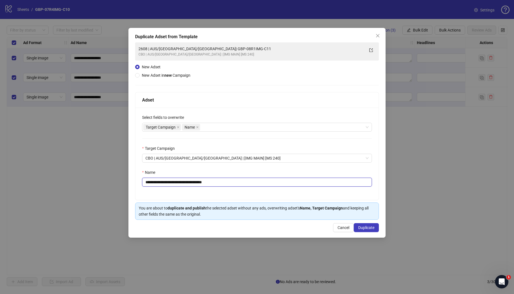
drag, startPoint x: 181, startPoint y: 182, endPoint x: 302, endPoint y: 185, distance: 121.7
click at [302, 185] on input "**********" at bounding box center [257, 182] width 230 height 9
paste input "text"
type input "**********"
click at [367, 231] on button "Duplicate" at bounding box center [366, 227] width 25 height 9
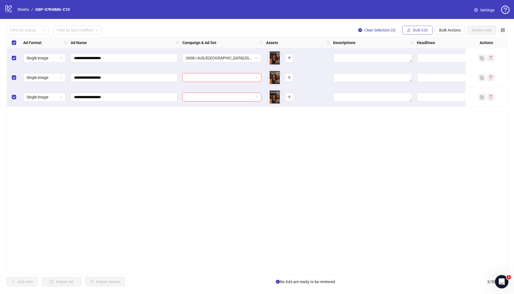
click at [413, 31] on span "Bulk Edit" at bounding box center [420, 30] width 15 height 4
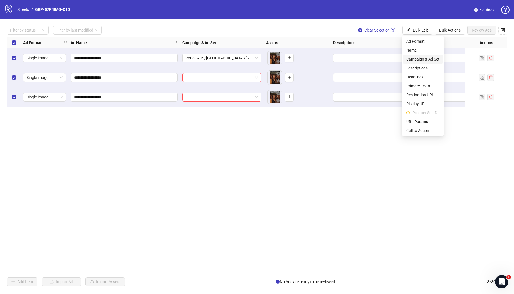
click at [422, 59] on span "Campaign & Ad Set" at bounding box center [422, 59] width 33 height 6
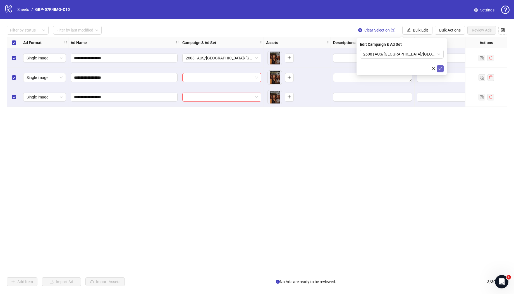
click at [440, 69] on icon "check" at bounding box center [440, 69] width 4 height 4
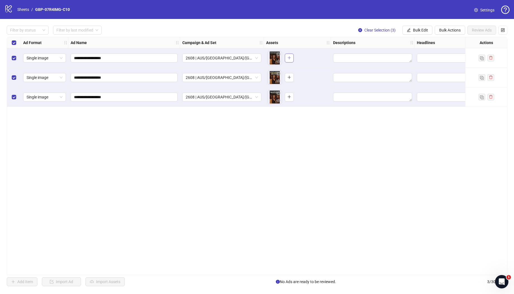
click at [290, 58] on icon "plus" at bounding box center [289, 58] width 4 height 4
click at [290, 79] on span "button" at bounding box center [289, 77] width 4 height 4
click at [289, 95] on icon "plus" at bounding box center [289, 97] width 4 height 4
click at [289, 97] on icon "plus" at bounding box center [288, 97] width 3 height 0
click at [416, 31] on span "Bulk Edit" at bounding box center [420, 30] width 15 height 4
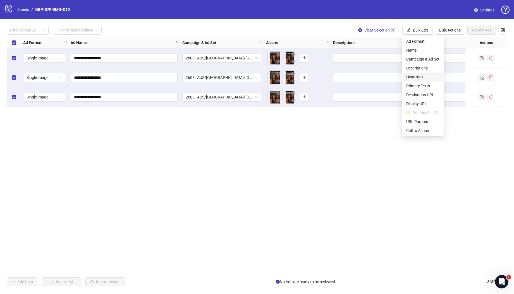
click at [423, 78] on span "Headlines" at bounding box center [422, 77] width 33 height 6
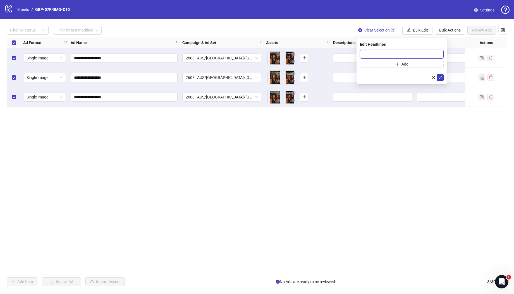
click at [381, 52] on input "text" at bounding box center [402, 54] width 84 height 9
paste input "*******"
type input "*******"
click at [406, 66] on span "Add" at bounding box center [404, 64] width 7 height 4
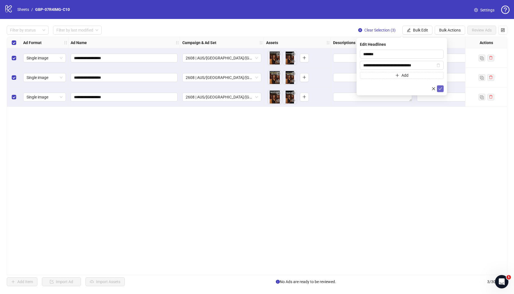
type input "**********"
click at [440, 89] on icon "check" at bounding box center [440, 88] width 4 height 3
click at [417, 27] on button "Bulk Edit" at bounding box center [417, 30] width 30 height 9
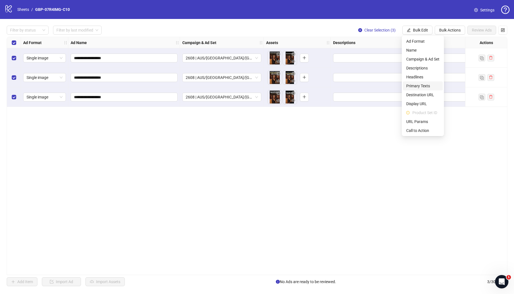
click at [418, 85] on span "Primary Texts" at bounding box center [422, 86] width 33 height 6
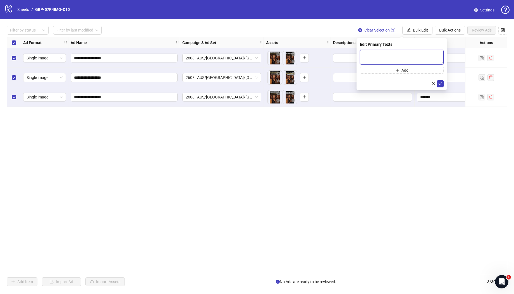
click at [398, 60] on textarea at bounding box center [402, 57] width 84 height 15
paste textarea "**********"
type textarea "**********"
click at [391, 70] on button "Add" at bounding box center [402, 70] width 84 height 7
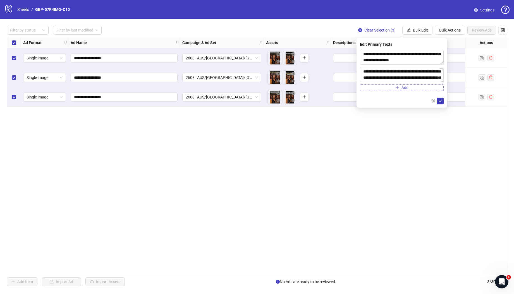
scroll to position [90, 0]
type textarea "**********"
click at [439, 101] on icon "check" at bounding box center [440, 101] width 4 height 3
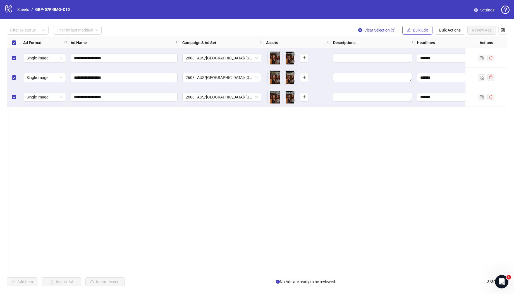
click at [420, 31] on span "Bulk Edit" at bounding box center [420, 30] width 15 height 4
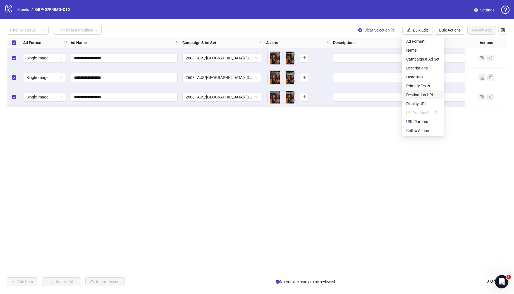
click at [423, 96] on span "Destination URL" at bounding box center [422, 95] width 33 height 6
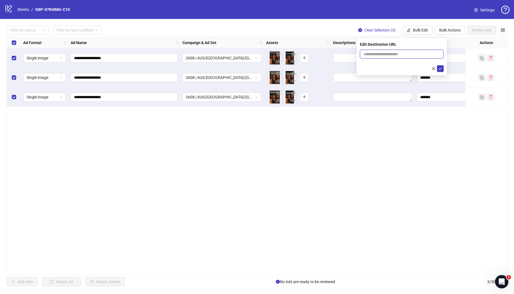
click at [418, 56] on input "text" at bounding box center [399, 54] width 73 height 6
paste input "**********"
type input "**********"
click at [441, 69] on icon "check" at bounding box center [440, 69] width 4 height 4
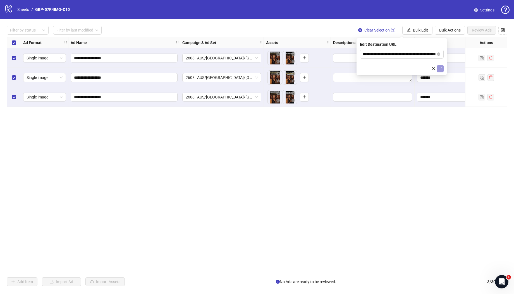
scroll to position [0, 0]
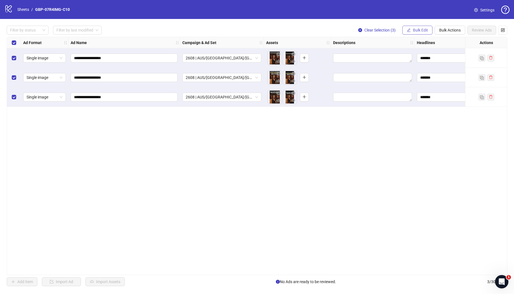
click at [421, 32] on span "Bulk Edit" at bounding box center [420, 30] width 15 height 4
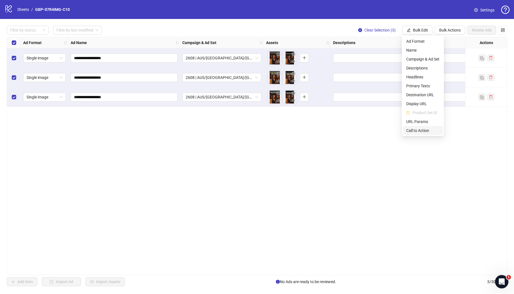
click at [415, 130] on span "Call to Action" at bounding box center [422, 131] width 33 height 6
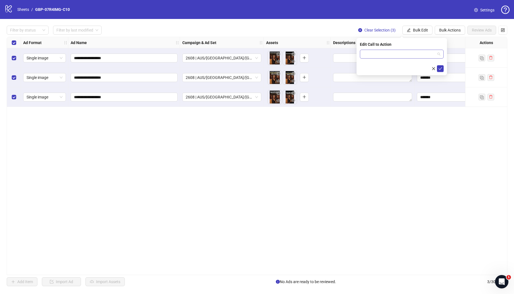
click at [390, 52] on input "search" at bounding box center [399, 54] width 72 height 8
type input "*"
type input "****"
click at [371, 63] on div "Shop now" at bounding box center [401, 65] width 75 height 6
click at [439, 69] on icon "check" at bounding box center [440, 69] width 4 height 4
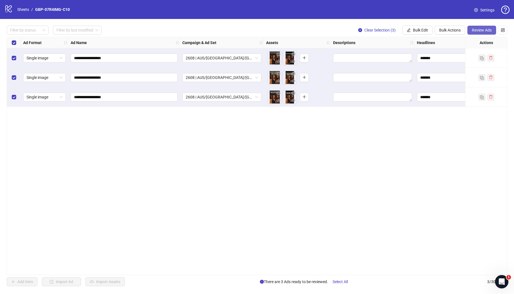
click at [478, 27] on button "Review Ads" at bounding box center [481, 30] width 29 height 9
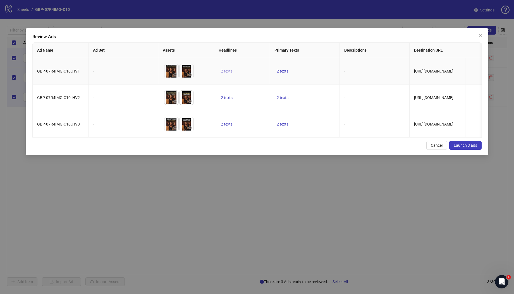
click at [223, 74] on button "2 texts" at bounding box center [227, 71] width 16 height 7
click at [311, 69] on button "button" at bounding box center [313, 67] width 9 height 9
click at [315, 98] on td "2 texts" at bounding box center [305, 98] width 70 height 27
click at [283, 71] on span "2 texts" at bounding box center [283, 71] width 12 height 4
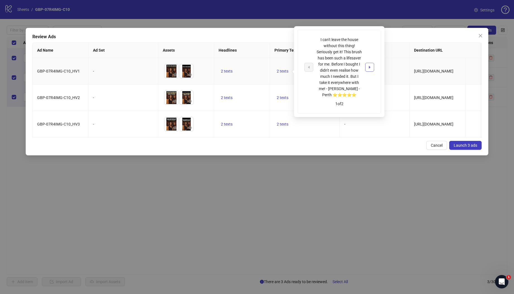
click at [367, 65] on button "button" at bounding box center [369, 67] width 9 height 9
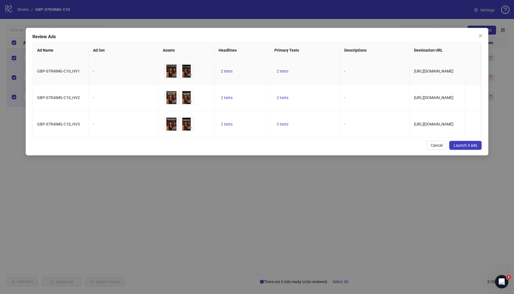
click at [403, 83] on td "-" at bounding box center [375, 71] width 70 height 27
click at [224, 146] on div "Review Ads Ad Name Ad Set Assets Headlines Primary Texts Descriptions Destinati…" at bounding box center [257, 92] width 462 height 128
click at [473, 148] on span "Launch 3 ads" at bounding box center [465, 145] width 23 height 4
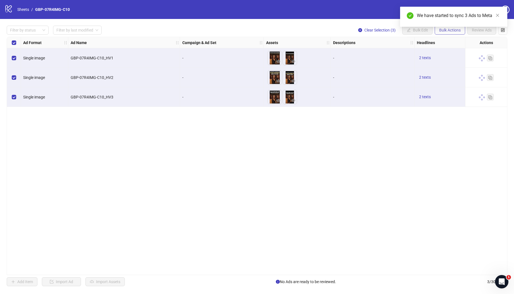
click at [447, 32] on span "Bulk Actions" at bounding box center [449, 30] width 21 height 4
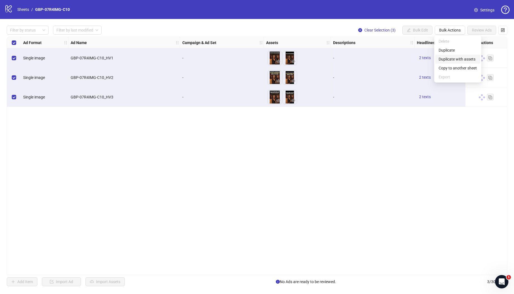
click at [456, 59] on span "Duplicate with assets" at bounding box center [457, 59] width 38 height 6
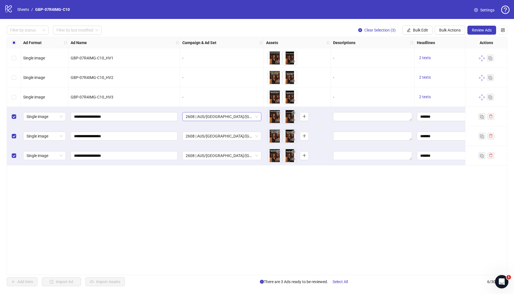
click at [208, 115] on span "2608 | AUS/[GEOGRAPHIC_DATA]/[GEOGRAPHIC_DATA]| GBP-07R4IMG-C10" at bounding box center [222, 116] width 72 height 8
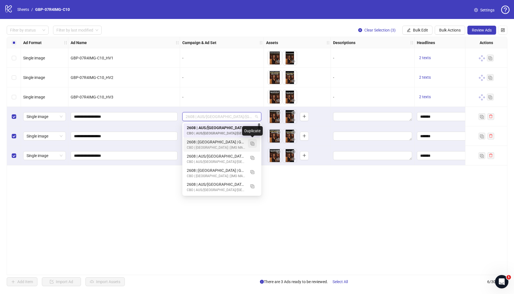
click at [253, 143] on img "button" at bounding box center [252, 144] width 4 height 4
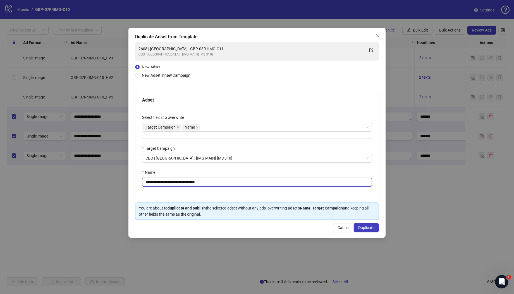
drag, startPoint x: 169, startPoint y: 183, endPoint x: 316, endPoint y: 191, distance: 147.6
click at [316, 191] on div "**********" at bounding box center [256, 154] width 243 height 92
drag, startPoint x: 178, startPoint y: 185, endPoint x: 172, endPoint y: 183, distance: 5.9
click at [177, 185] on input "**********" at bounding box center [257, 182] width 230 height 9
drag, startPoint x: 168, startPoint y: 183, endPoint x: 315, endPoint y: 189, distance: 146.7
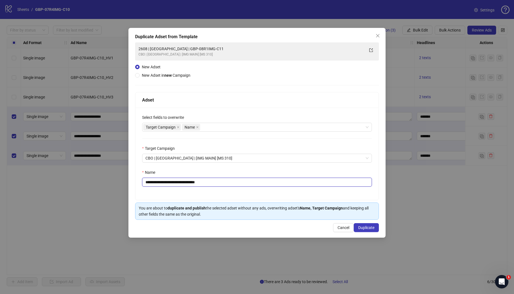
click at [312, 189] on div "**********" at bounding box center [256, 154] width 243 height 92
paste input "text"
type input "**********"
click at [362, 228] on span "Duplicate" at bounding box center [366, 228] width 16 height 4
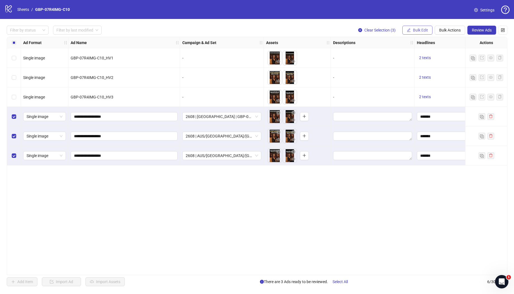
click at [413, 30] on span "Bulk Edit" at bounding box center [420, 30] width 15 height 4
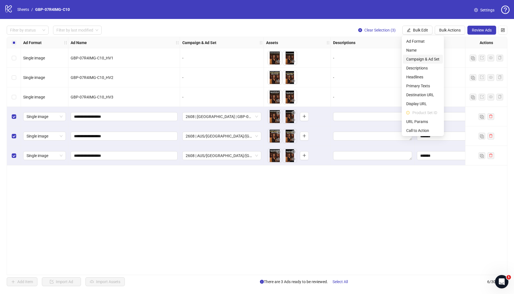
click at [436, 58] on span "Campaign & Ad Set" at bounding box center [422, 59] width 33 height 6
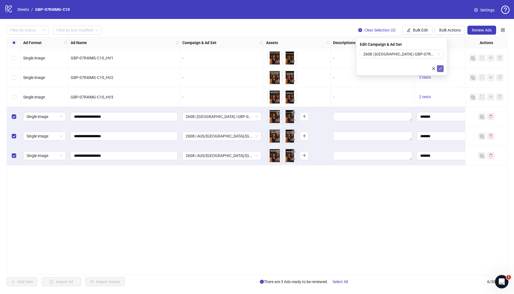
click at [440, 69] on icon "check" at bounding box center [440, 69] width 4 height 4
click at [423, 29] on span "Bulk Edit" at bounding box center [420, 30] width 15 height 4
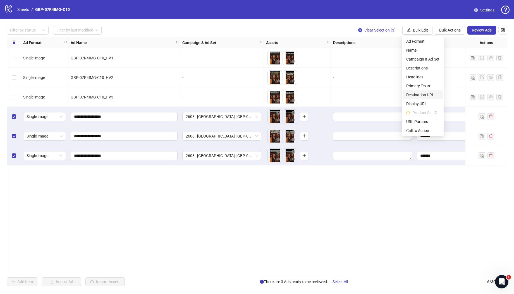
click at [429, 94] on span "Destination URL" at bounding box center [422, 95] width 33 height 6
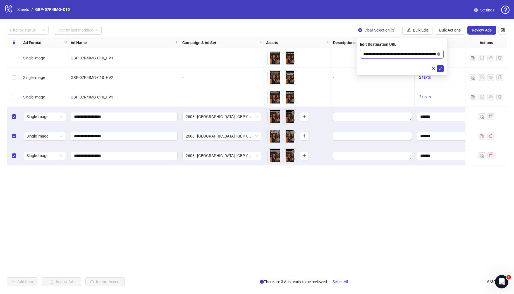
click at [439, 53] on icon "close-circle" at bounding box center [438, 53] width 3 height 3
click at [407, 58] on span at bounding box center [402, 54] width 84 height 9
click at [405, 55] on input "text" at bounding box center [399, 54] width 73 height 6
paste input "**********"
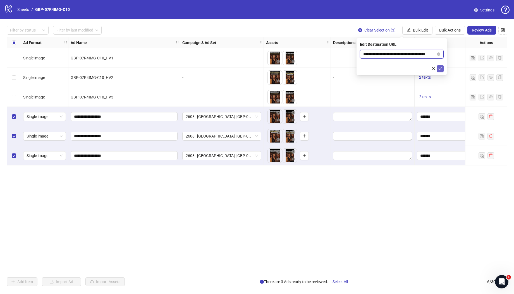
type input "**********"
click at [439, 69] on icon "check" at bounding box center [440, 69] width 4 height 4
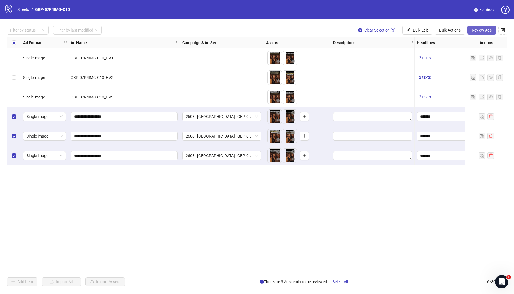
click at [481, 31] on span "Review Ads" at bounding box center [482, 30] width 20 height 4
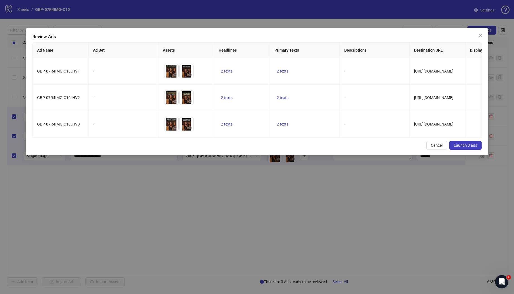
click at [469, 150] on button "Launch 3 ads" at bounding box center [465, 145] width 32 height 9
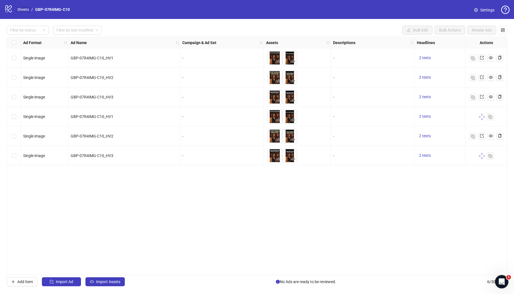
click at [26, 9] on link "Sheets" at bounding box center [23, 9] width 14 height 6
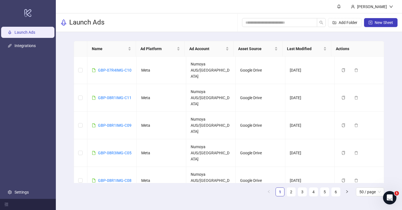
click at [124, 206] on link "GBP-08R3IMG-C04" at bounding box center [114, 208] width 33 height 4
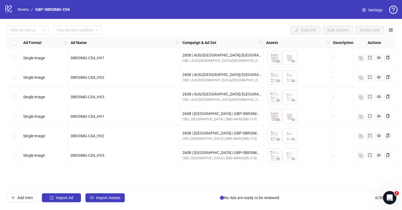
click at [25, 10] on link "Sheets" at bounding box center [23, 9] width 14 height 6
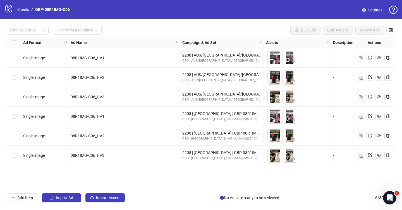
click at [3, 8] on div "logo/logo-mobile Sheets / GBP-08R1IMG-C06 Settings" at bounding box center [201, 9] width 402 height 19
click at [27, 9] on link "Sheets" at bounding box center [23, 9] width 14 height 6
